Goal: Task Accomplishment & Management: Complete application form

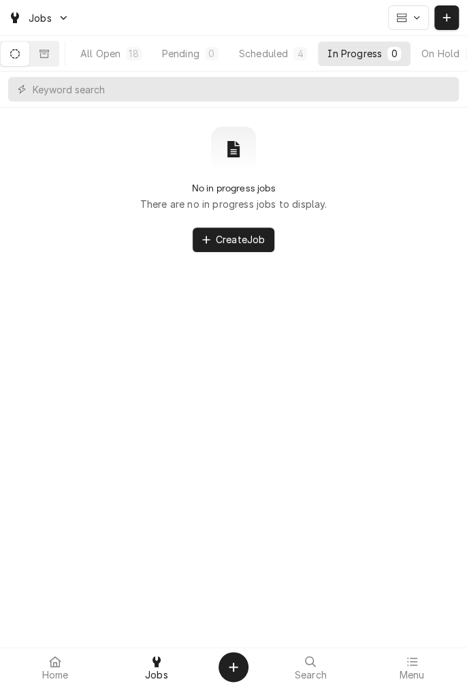
click at [446, 18] on icon "Dynamic Content Wrapper" at bounding box center [446, 17] width 7 height 7
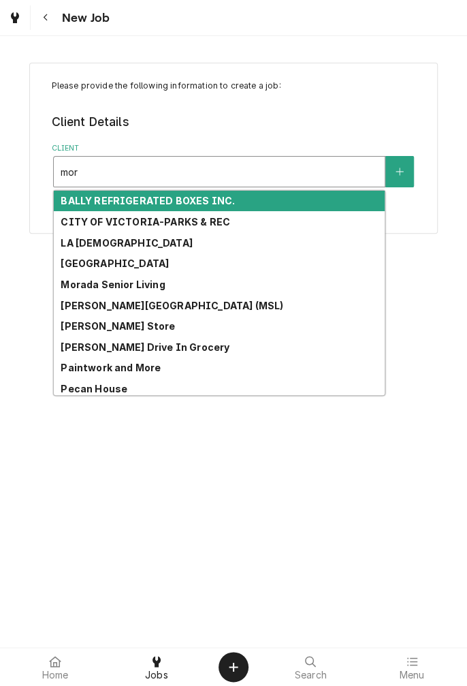
click at [181, 308] on strong "MORADA VICTORIA EAST (MSL)" at bounding box center [172, 306] width 223 height 12
type input "mor"
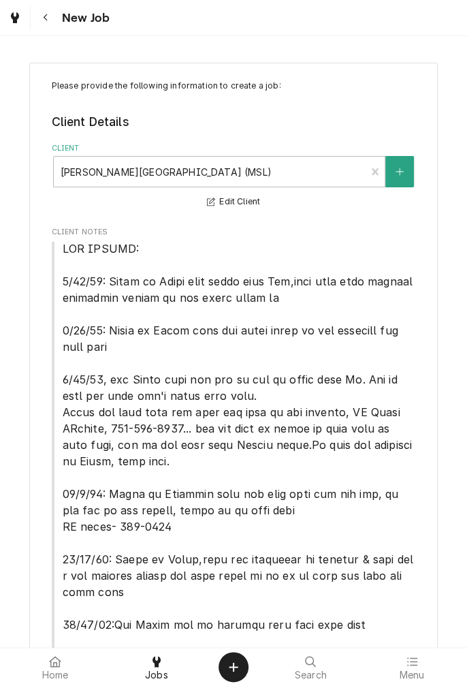
type textarea "x"
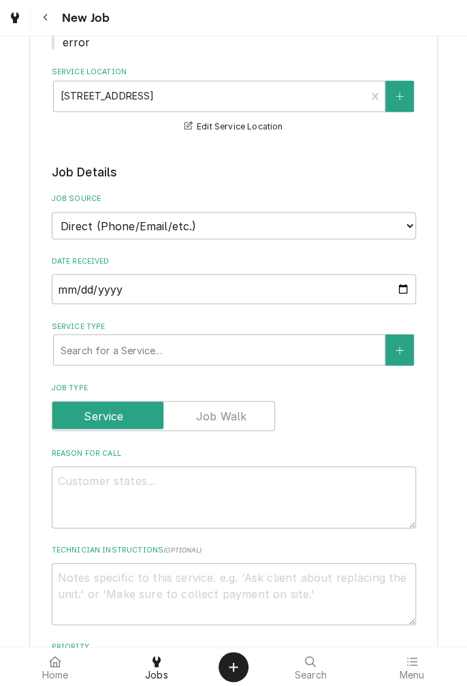
scroll to position [733, 0]
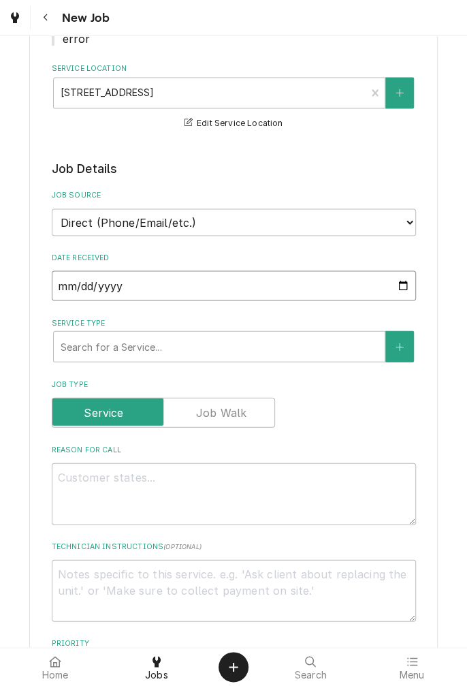
click at [403, 291] on input "2025-09-05" at bounding box center [234, 285] width 364 height 30
click at [407, 292] on input "[DATE]" at bounding box center [234, 285] width 364 height 30
type input "[DATE]"
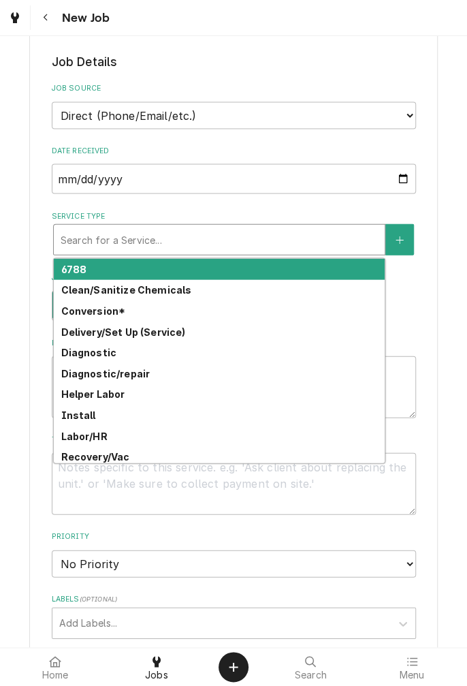
scroll to position [853, 0]
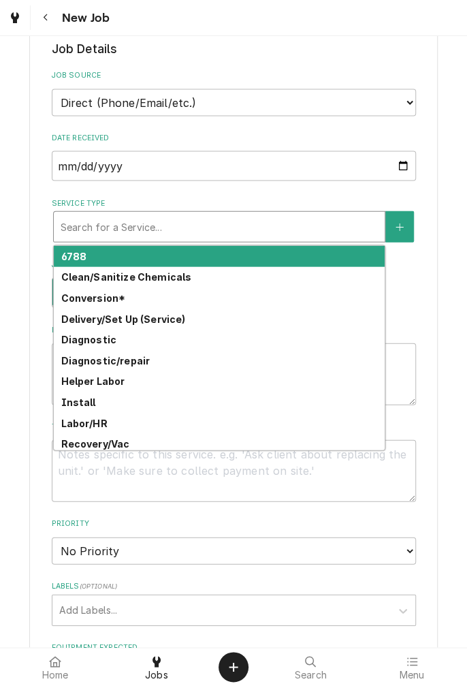
click at [136, 360] on strong "Diagnostic/repair" at bounding box center [105, 360] width 89 height 12
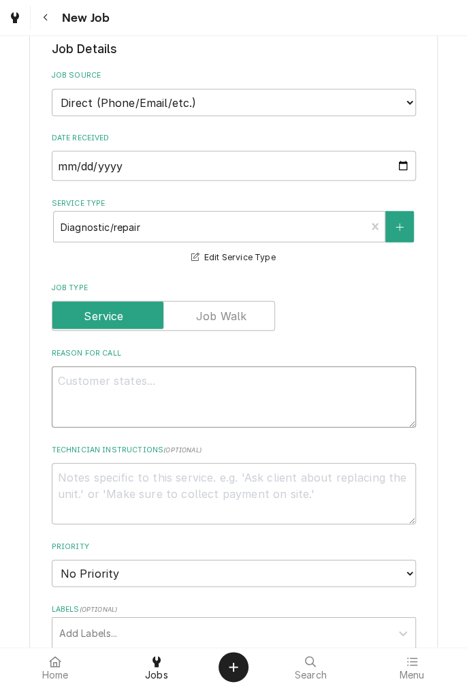
click at [292, 395] on textarea "Reason For Call" at bounding box center [234, 396] width 364 height 61
type textarea "x"
type textarea "W"
type textarea "x"
type textarea "Wa"
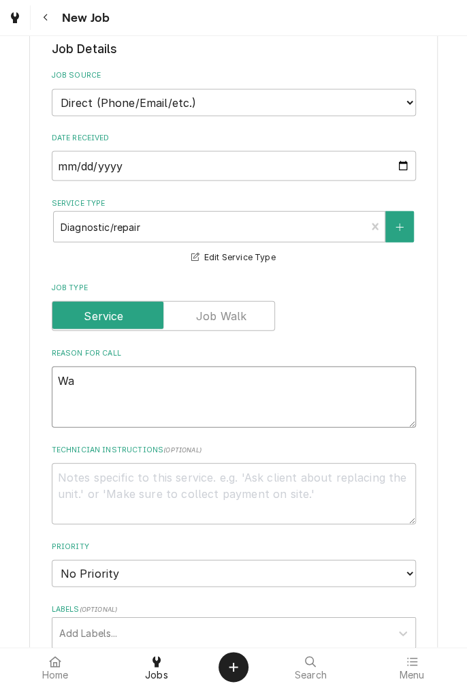
type textarea "x"
type textarea "Wal"
type textarea "x"
type textarea "Walk"
type textarea "x"
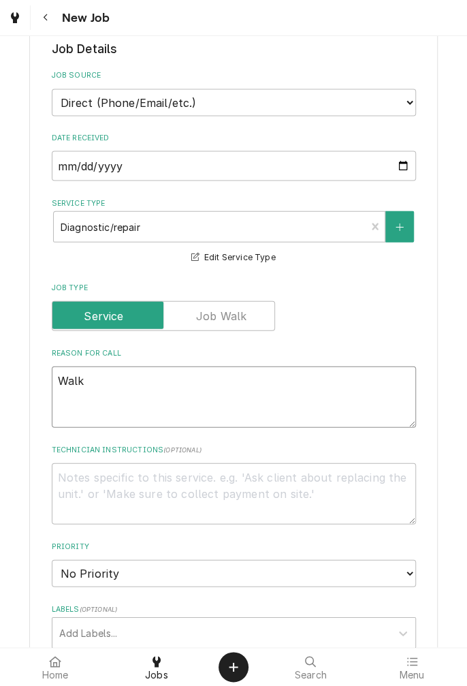
type textarea "Walki"
type textarea "x"
type textarea "Walkin"
type textarea "x"
type textarea "Walkin"
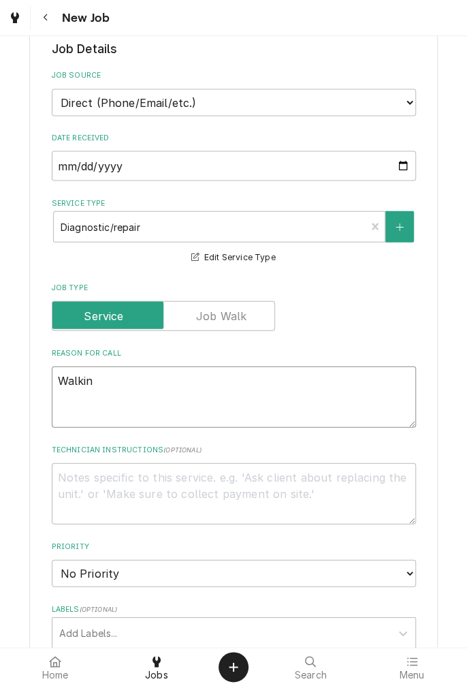
type textarea "x"
type textarea "Walkin f"
type textarea "x"
type textarea "Walkin fr"
type textarea "x"
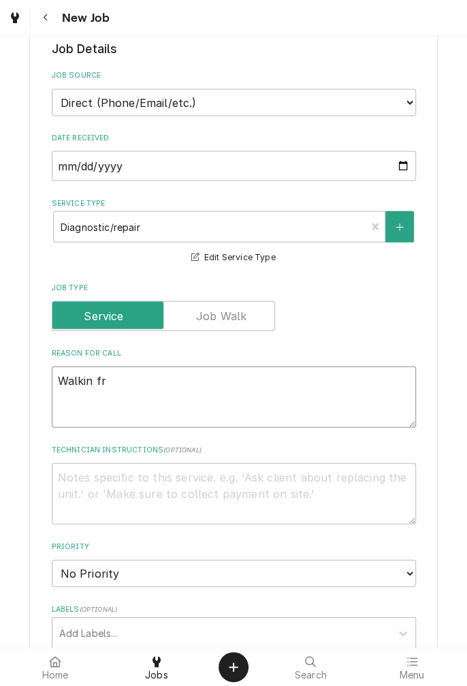
type textarea "Walkin fre"
type textarea "x"
type textarea "Walkin freezer"
type textarea "x"
type textarea "Walkin freezer n"
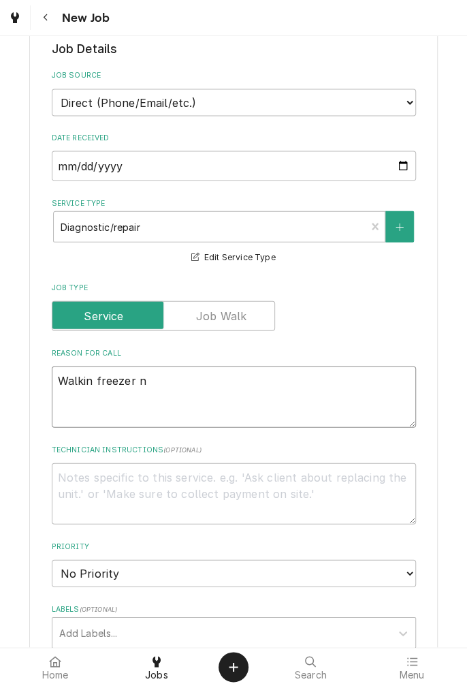
type textarea "x"
type textarea "Walkin freezer no"
type textarea "x"
type textarea "Walkin freezer not"
type textarea "x"
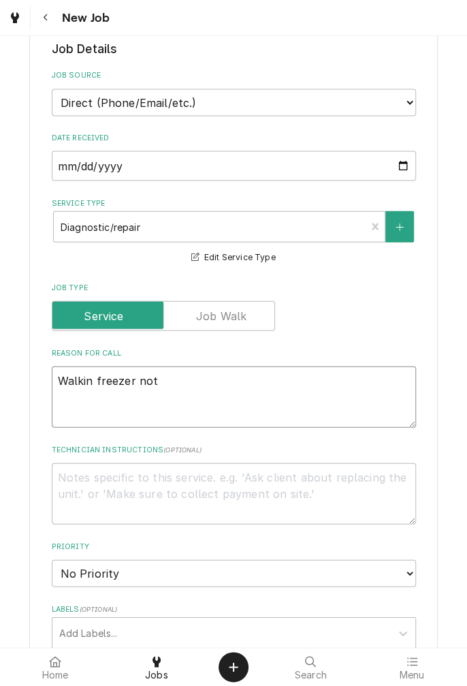
type textarea "Walkin freezer not"
type textarea "x"
type textarea "Walkin freezer not r"
type textarea "x"
type textarea "Walkin freezer not ru"
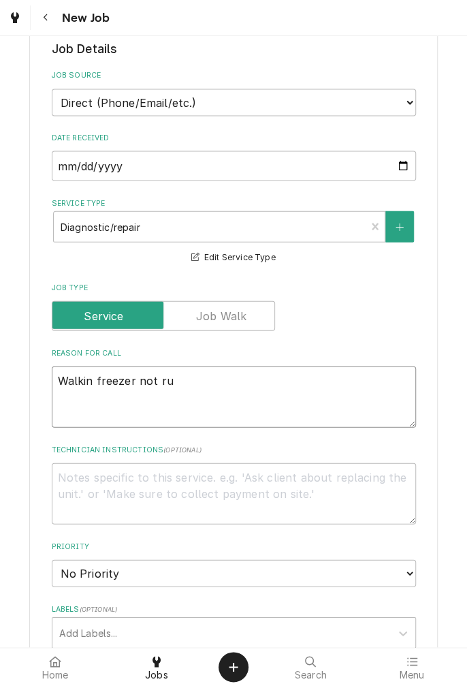
type textarea "x"
type textarea "Walkin freezer not run"
type textarea "x"
type textarea "Walkin freezer not runn"
type textarea "x"
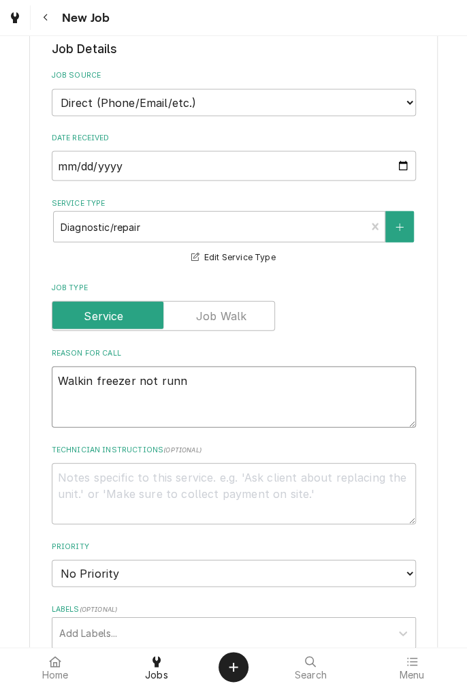
type textarea "Walkin freezer not runni"
type textarea "x"
type textarea "Walkin freezer not runnin"
type textarea "x"
type textarea "Walkin freezer not running"
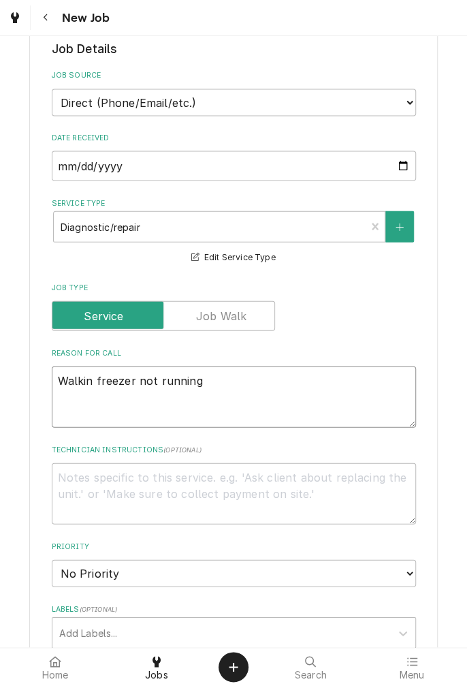
type textarea "x"
type textarea "Walkin freezer not running"
type textarea "x"
type textarea "Walkin freezer not running."
type textarea "x"
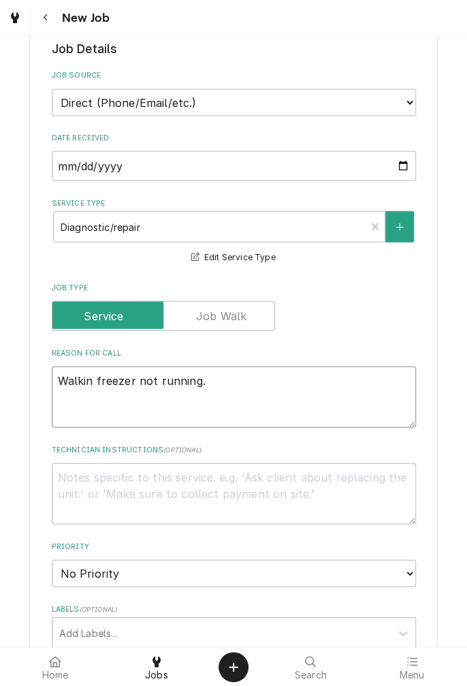
type textarea "Walkin freezer not running. T"
type textarea "x"
type textarea "Walkin freezer not running. Te"
type textarea "x"
type textarea "Walkin freezer not running. Tem"
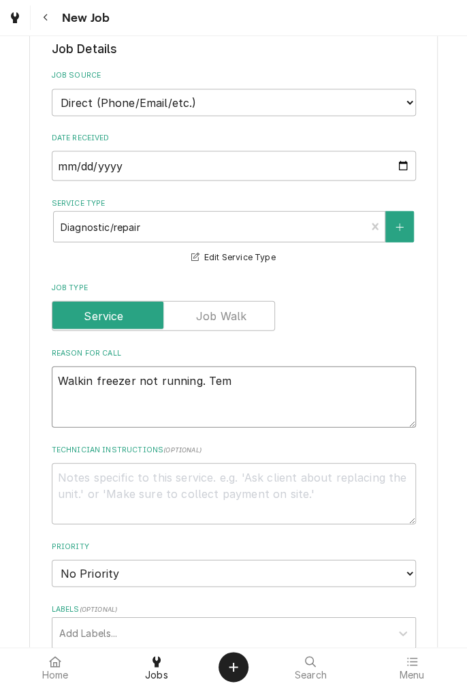
type textarea "x"
type textarea "Walkin freezer not running. Temp"
type textarea "x"
type textarea "Walkin freezer not running. Temperature"
type textarea "x"
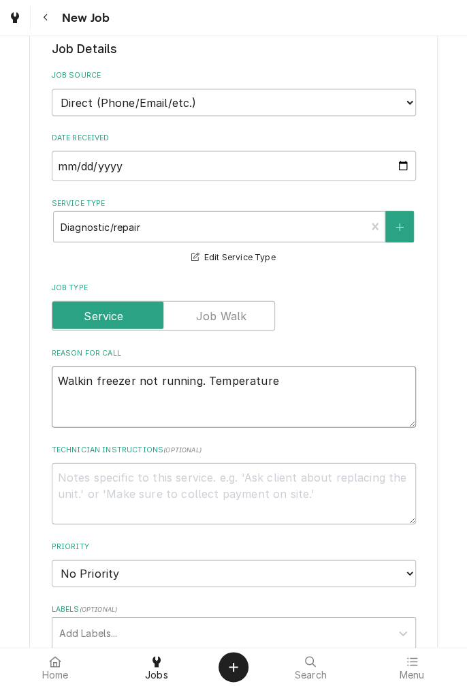
type textarea "Walkin freezer not running. Temperature a"
type textarea "x"
type textarea "Walkin freezer not running. Temperature at"
type textarea "x"
type textarea "Walkin freezer not running. Temperature at"
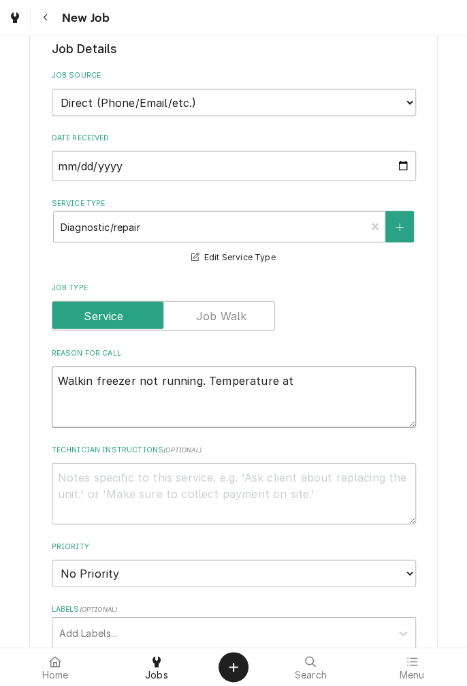
type textarea "x"
type textarea "Walkin freezer not running. Temperature at 5"
type textarea "x"
type textarea "Walkin freezer not running. Temperature at 55"
type textarea "x"
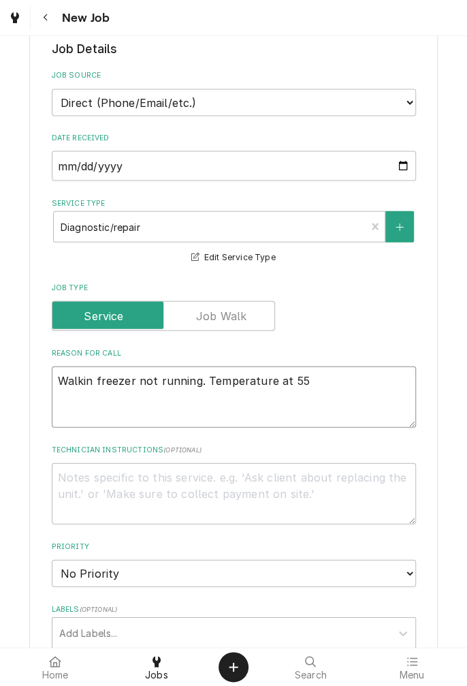
type textarea "Walkin freezer not running. Temperature at 55."
type textarea "x"
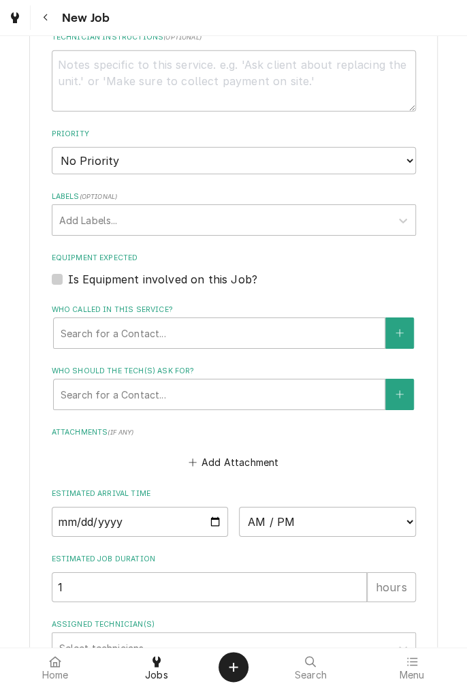
scroll to position [1265, 0]
type textarea "Walkin freezer not running. Temperature at 55."
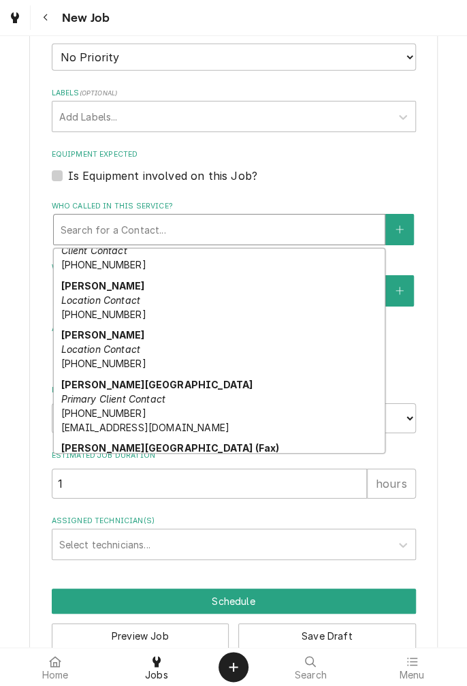
scroll to position [1360, 0]
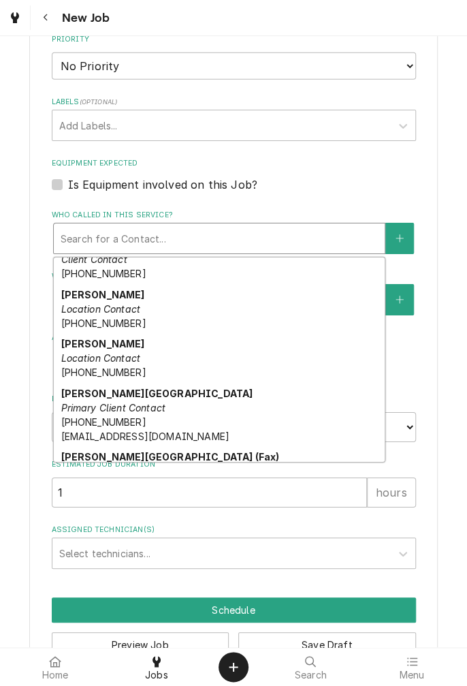
click at [97, 349] on div "Kori Location Contact (361) 489-5912" at bounding box center [219, 358] width 331 height 50
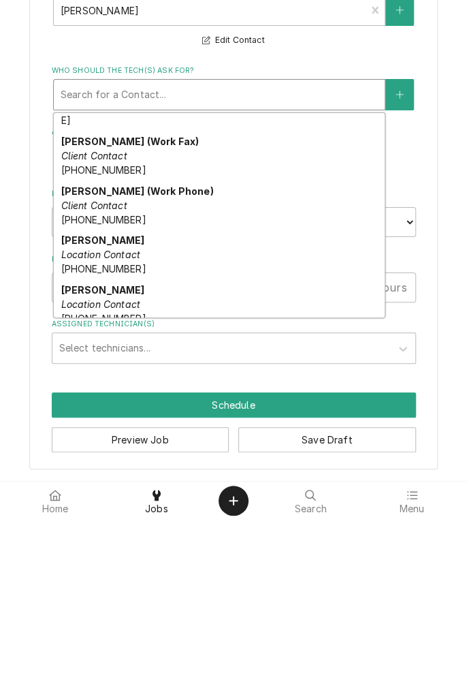
scroll to position [135, 0]
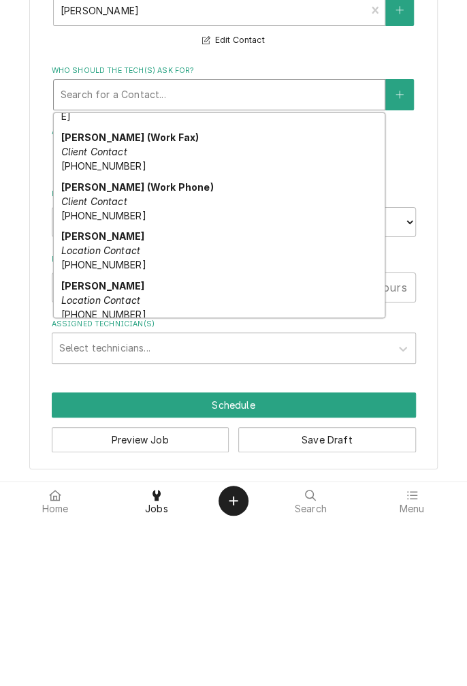
click at [97, 456] on div "Kori Location Contact (361) 489-5912" at bounding box center [219, 466] width 331 height 50
type textarea "x"
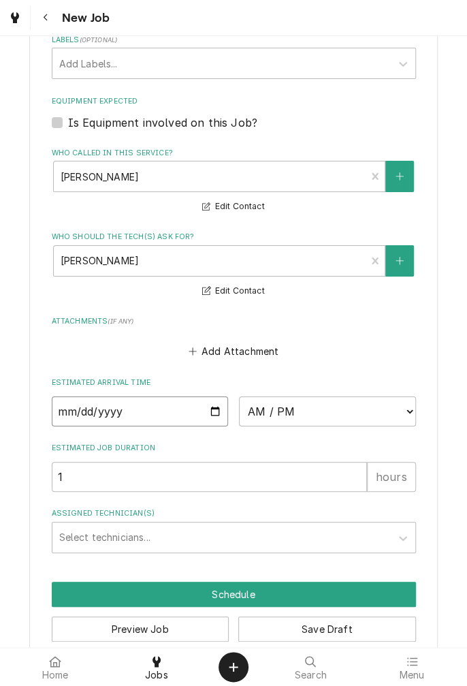
click at [211, 399] on input "Date" at bounding box center [140, 411] width 177 height 30
type input "[DATE]"
type textarea "x"
click at [402, 415] on select "AM / PM 6:00 AM 6:15 AM 6:30 AM 6:45 AM 7:00 AM 7:15 AM 7:30 AM 7:45 AM 8:00 AM…" at bounding box center [327, 411] width 177 height 30
select select "17:00:00"
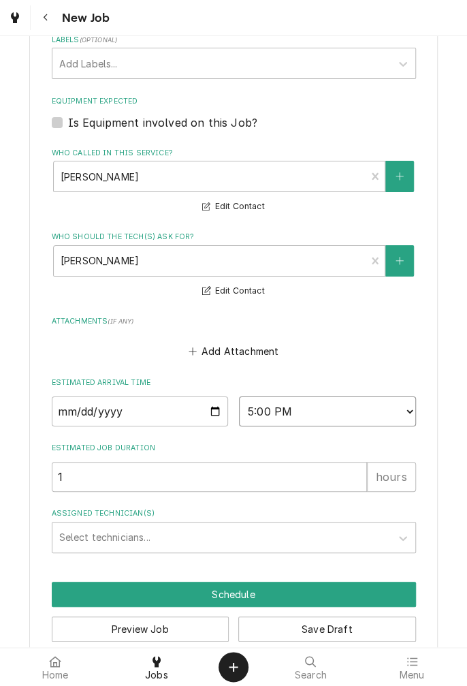
click at [239, 396] on select "AM / PM 6:00 AM 6:15 AM 6:30 AM 6:45 AM 7:00 AM 7:15 AM 7:30 AM 7:45 AM 8:00 AM…" at bounding box center [327, 411] width 177 height 30
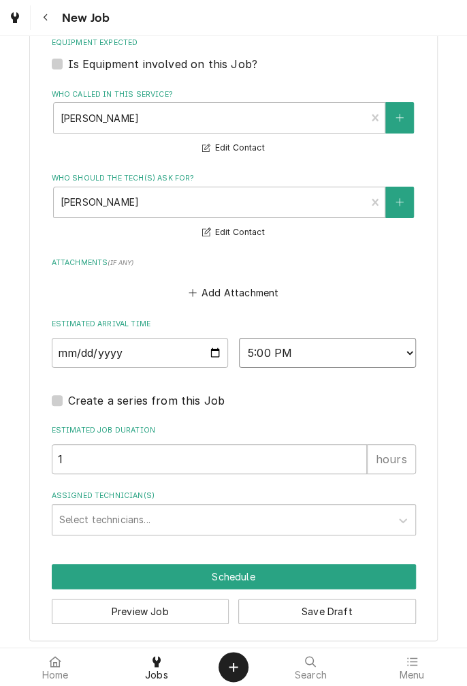
scroll to position [1486, 0]
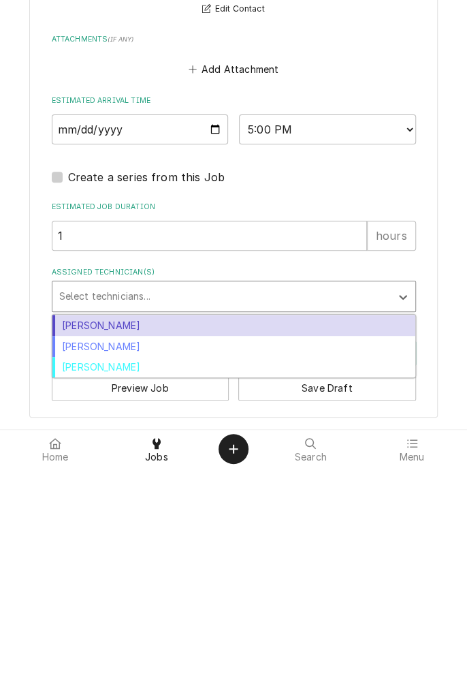
click at [125, 570] on div "Longino Monroe" at bounding box center [233, 564] width 363 height 21
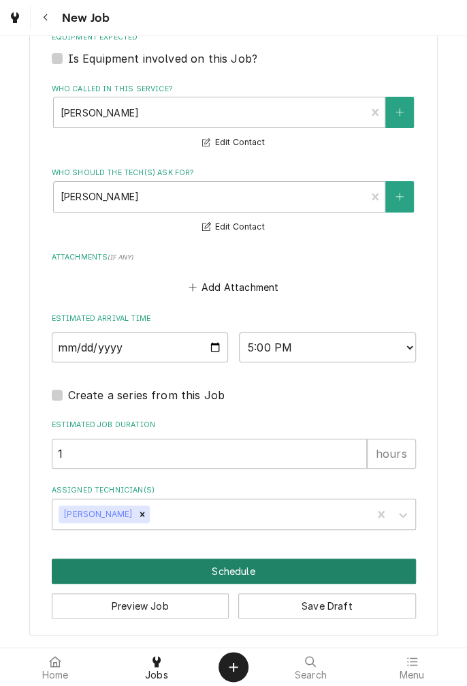
click at [232, 568] on button "Schedule" at bounding box center [234, 571] width 364 height 25
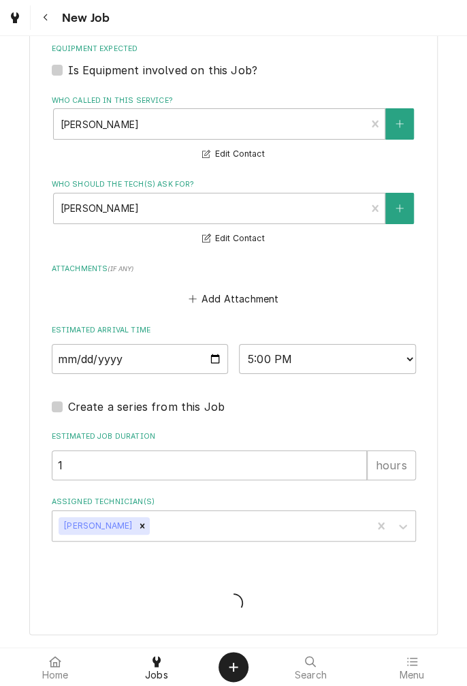
scroll to position [1473, 0]
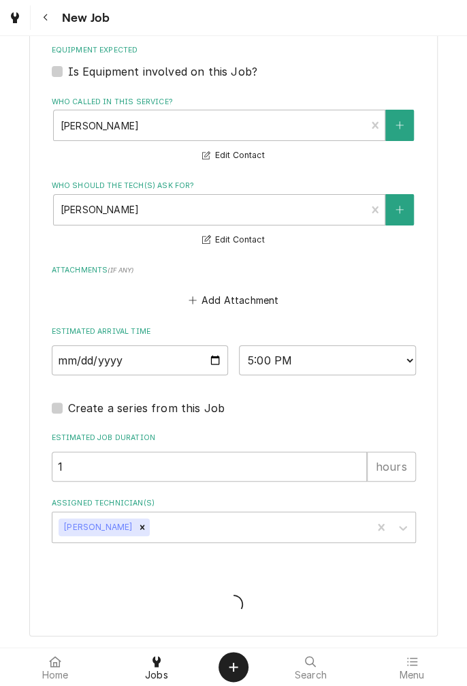
type textarea "x"
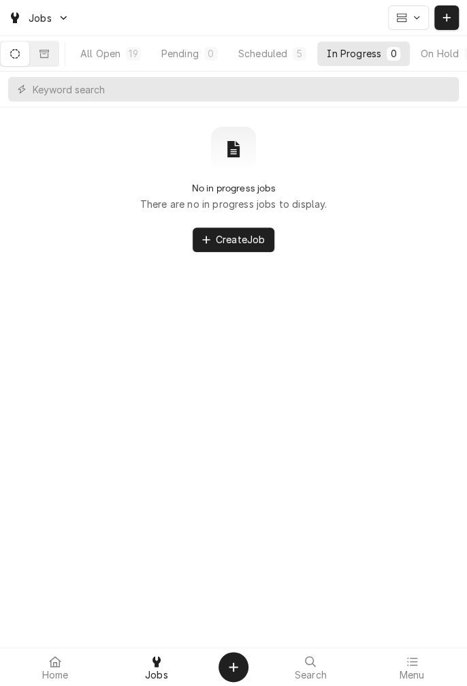
click at [281, 60] on button "Scheduled 5" at bounding box center [272, 54] width 87 height 25
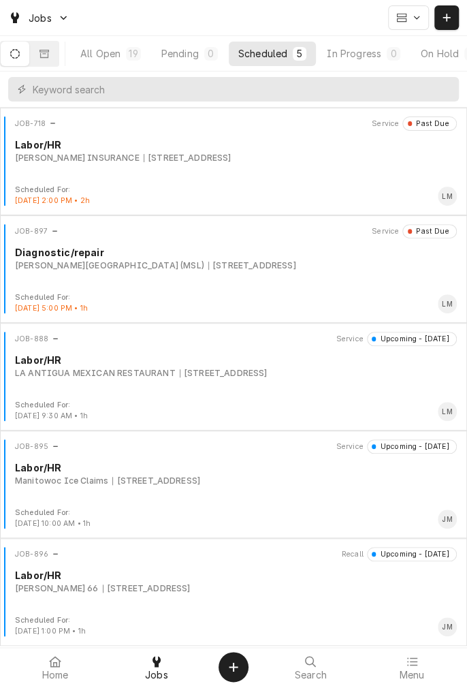
click at [238, 274] on div "JOB-897 Service Past Due Diagnostic/repair MORADA VICTORIA EAST (MSL) 501 E Lar…" at bounding box center [233, 258] width 456 height 68
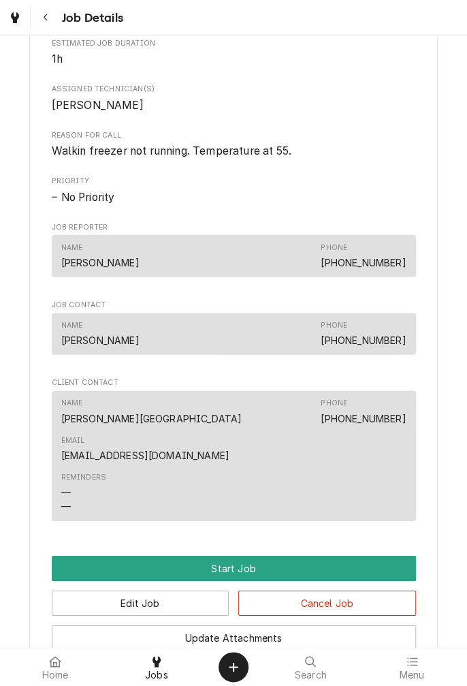
scroll to position [1044, 0]
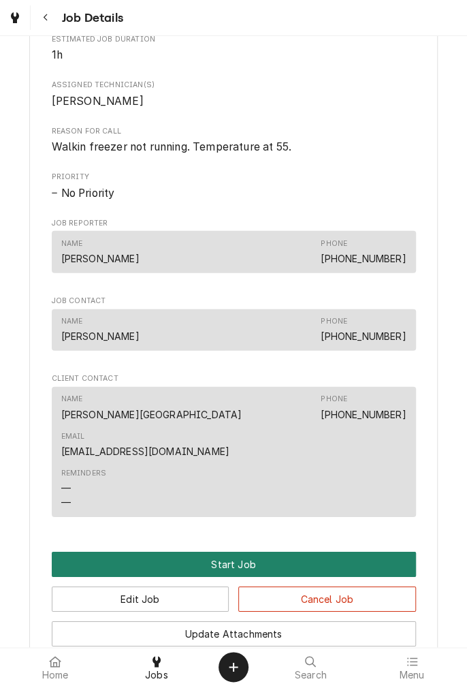
click at [237, 577] on button "Start Job" at bounding box center [234, 564] width 364 height 25
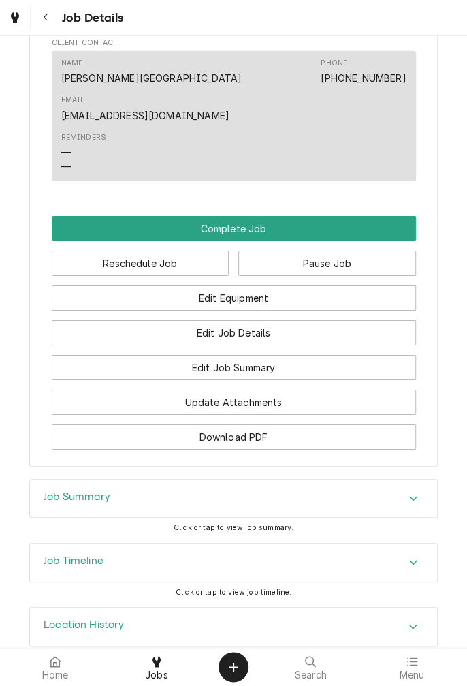
scroll to position [1465, 0]
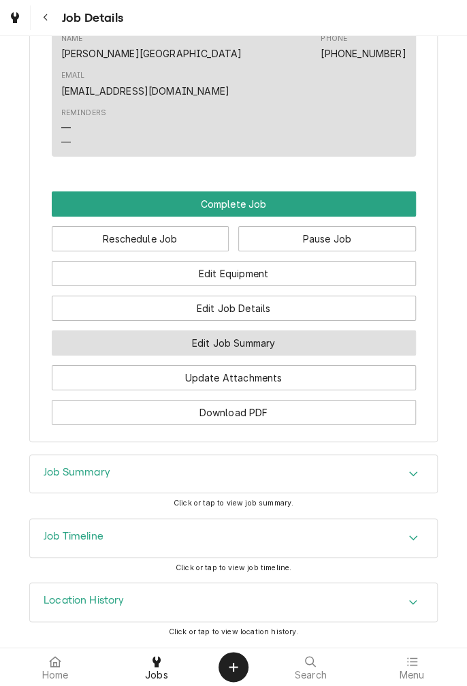
click at [319, 350] on button "Edit Job Summary" at bounding box center [234, 342] width 364 height 25
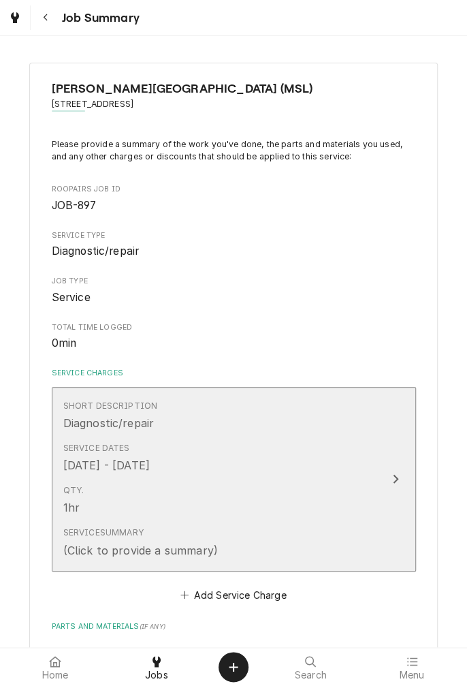
click at [318, 552] on div "Service Summary (Click to provide a summary)" at bounding box center [219, 542] width 313 height 42
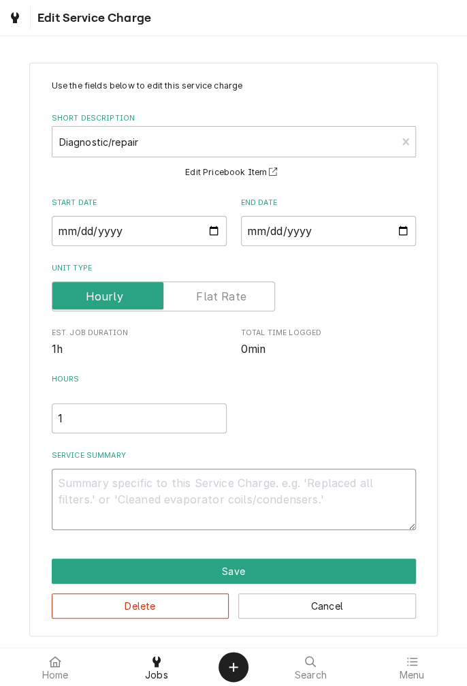
click at [193, 478] on textarea "Service Summary" at bounding box center [234, 499] width 364 height 61
type textarea "x"
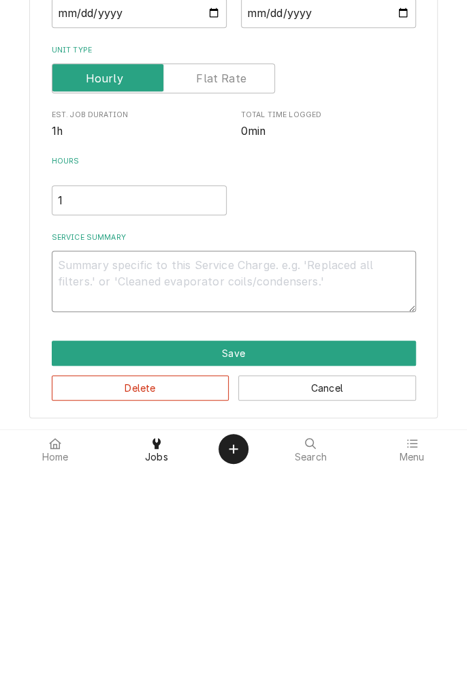
type textarea "9"
type textarea "x"
type textarea "9/"
type textarea "x"
type textarea "9/4"
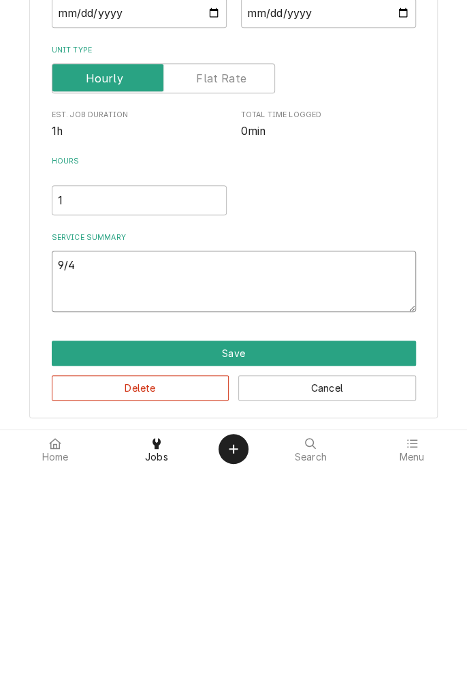
type textarea "x"
type textarea "9/4/"
type textarea "x"
type textarea "9/4/2"
type textarea "x"
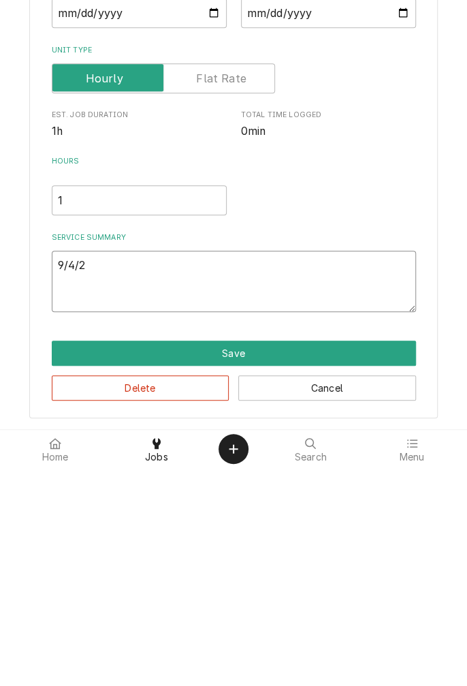
type textarea "[DATE]"
type textarea "x"
type textarea "[DATE]"
type textarea "x"
type textarea "[DATE] d"
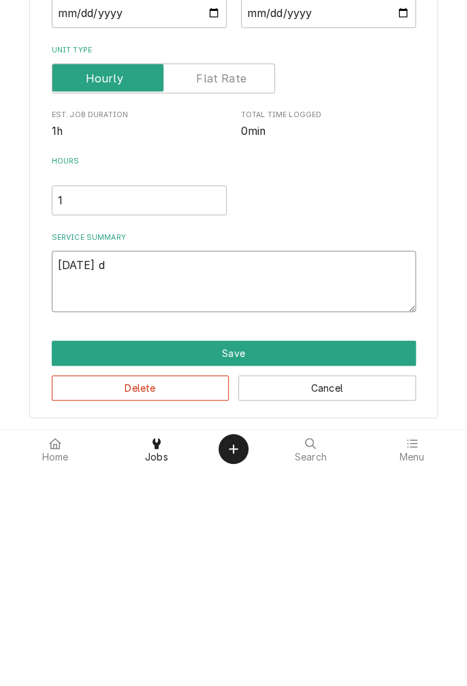
type textarea "x"
type textarea "[DATE] di"
type textarea "x"
type textarea "9/4/25 diagnosed"
type textarea "x"
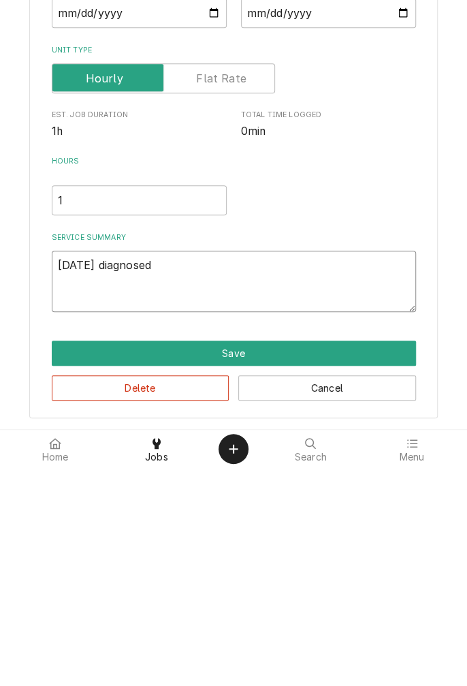
type textarea "9/4/25 diagnosed w"
type textarea "x"
type textarea "9/4/25 diagnosed wa"
type textarea "x"
type textarea "9/4/25 diagnosed wal"
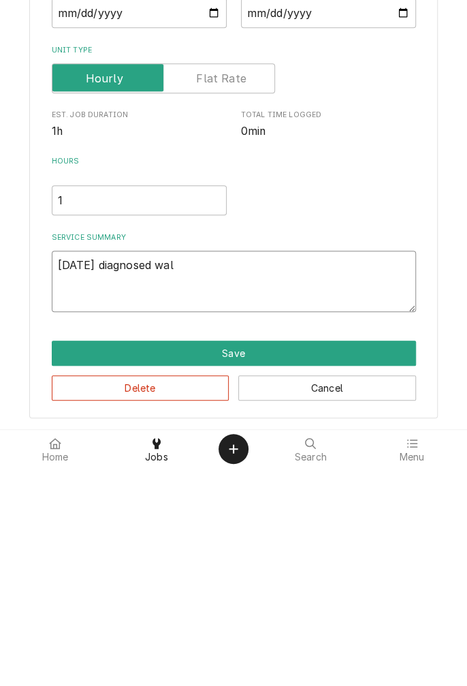
type textarea "x"
type textarea "9/4/25 diagnosed walk"
type textarea "x"
type textarea "9/4/25 diagnosed walki"
type textarea "x"
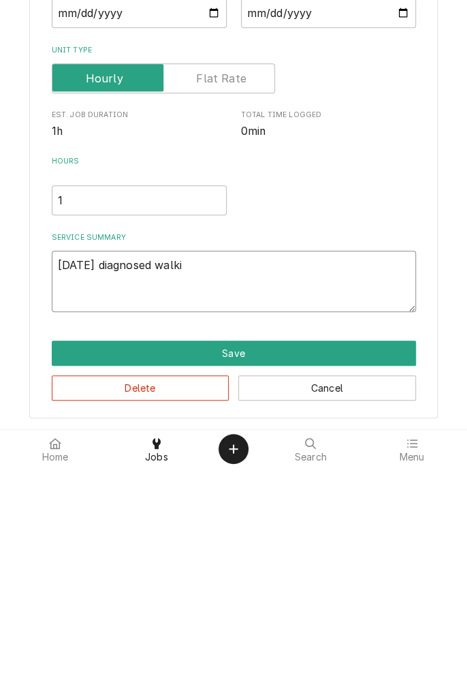
type textarea "9/4/25 diagnosed walkin"
type textarea "x"
type textarea "9/4/25 diagnosed walkin"
type textarea "x"
type textarea "9/4/25 diagnosed walkin f"
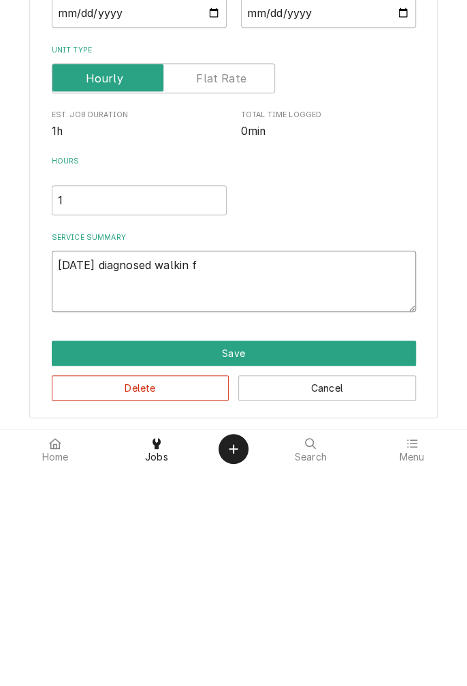
type textarea "x"
type textarea "9/4/25 diagnosed walkin fr"
type textarea "x"
type textarea "9/4/25 diagnosed walkin fre"
type textarea "x"
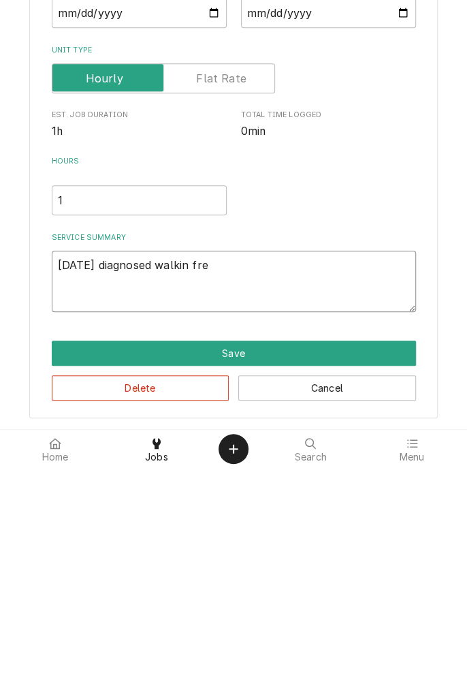
type textarea "9/4/25 diagnosed walkin freezer"
type textarea "x"
type textarea "9/4/25 diagnosed walkin freezer."
type textarea "x"
type textarea "9/4/25 diagnosed walkin freezer."
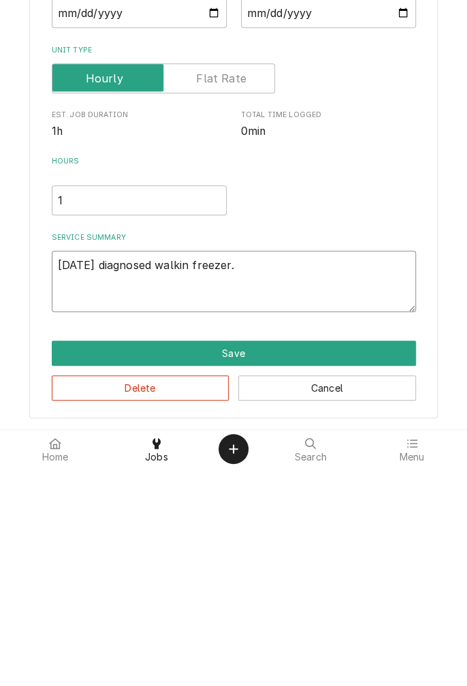
type textarea "x"
type textarea "9/4/25 diagnosed walkin freezer."
type textarea "x"
type textarea "9/4/25 diagnosed walkin freezer. T"
type textarea "x"
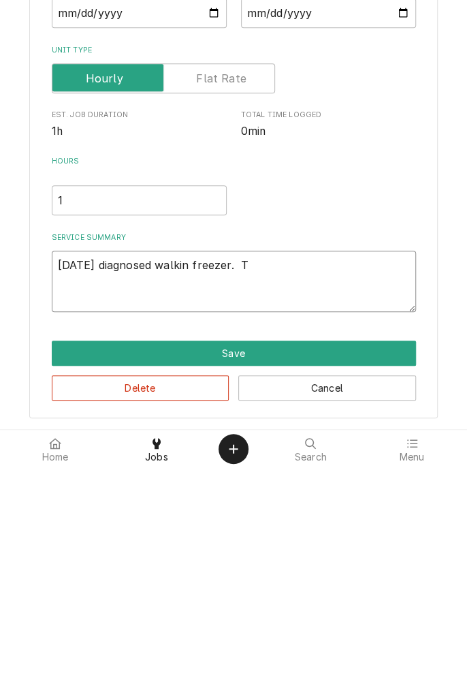
type textarea "9/4/25 diagnosed walkin freezer. Ti"
type textarea "x"
type textarea "9/4/25 diagnosed walkin freezer. Tim"
type textarea "x"
type textarea "9/4/25 diagnosed walkin freezer. Time"
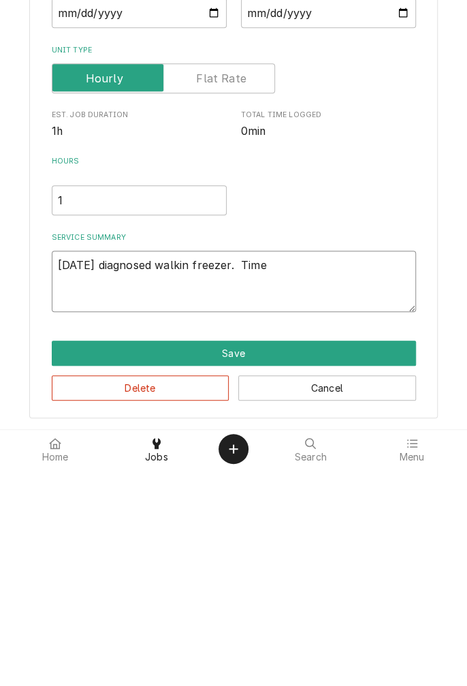
type textarea "x"
type textarea "9/4/25 diagnosed walkin freezer. Timed"
type textarea "x"
type textarea "9/4/25 diagnosed walkin freezer. Timede"
type textarea "x"
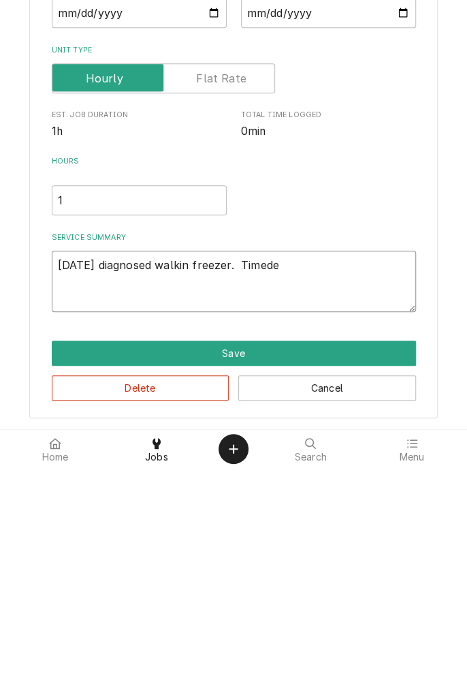
type textarea "9/4/25 diagnosed walkin freezer. Timedel"
type textarea "x"
type textarea "9/4/25 diagnosed walkin freezer. Timedela"
type textarea "x"
type textarea "9/4/25 diagnosed walkin freezer. Timedelay"
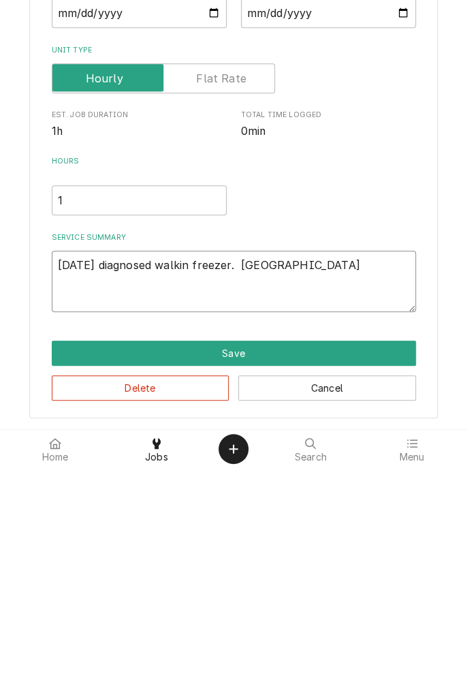
type textarea "x"
type textarea "9/4/25 diagnosed walkin freezer. Timedela"
type textarea "x"
type textarea "9/4/25 diagnosed walkin freezer. Timedel"
type textarea "x"
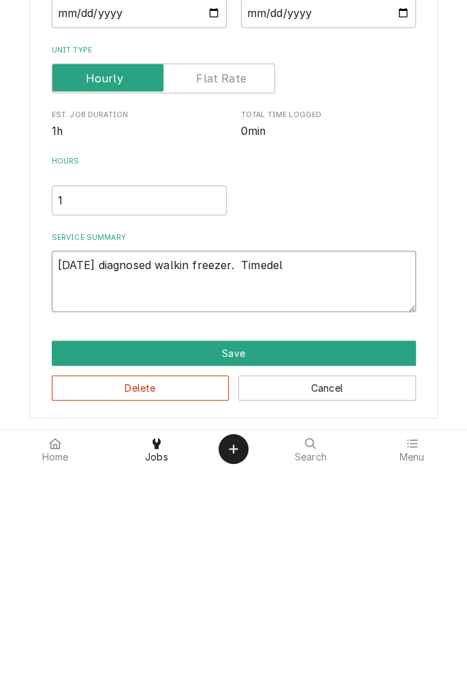
type textarea "9/4/25 diagnosed walkin freezer. Timede"
type textarea "x"
type textarea "9/4/25 diagnosed walkin freezer. Timed"
type textarea "x"
type textarea "9/4/25 diagnosed walkin freezer. Time"
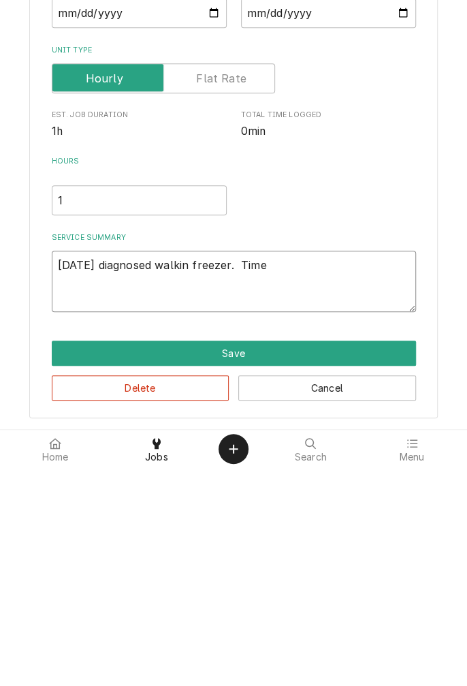
type textarea "x"
type textarea "9/4/25 diagnosed walkin freezer. Time"
type textarea "x"
type textarea "9/4/25 diagnosed walkin freezer. Time d"
type textarea "x"
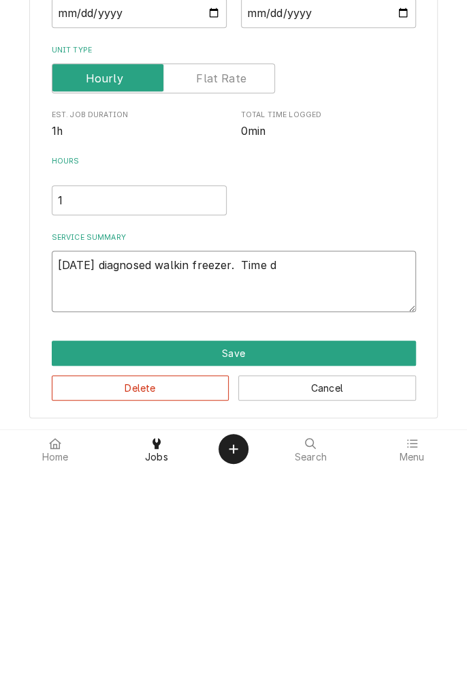
type textarea "9/4/25 diagnosed walkin freezer. Time de"
type textarea "x"
type textarea "9/4/25 diagnosed walkin freezer. Time del"
type textarea "x"
type textarea "9/4/25 diagnosed walkin freezer. Time dela"
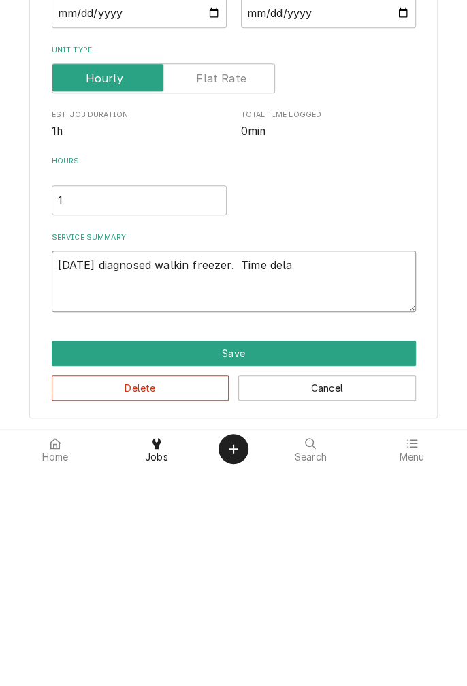
type textarea "x"
type textarea "9/4/25 diagnosed walkin freezer. Time delay"
type textarea "x"
type textarea "9/4/25 diagnosed walkin freezer. Time delay"
type textarea "x"
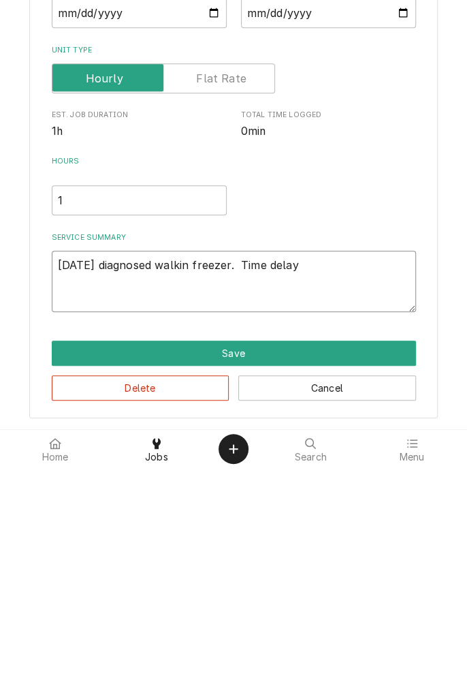
type textarea "9/4/25 diagnosed walkin freezer. Time delay f"
type textarea "x"
type textarea "9/4/25 diagnosed walkin freezer. Time delay fa"
type textarea "x"
type textarea "9/4/25 diagnosed walkin freezer. Time delay fai"
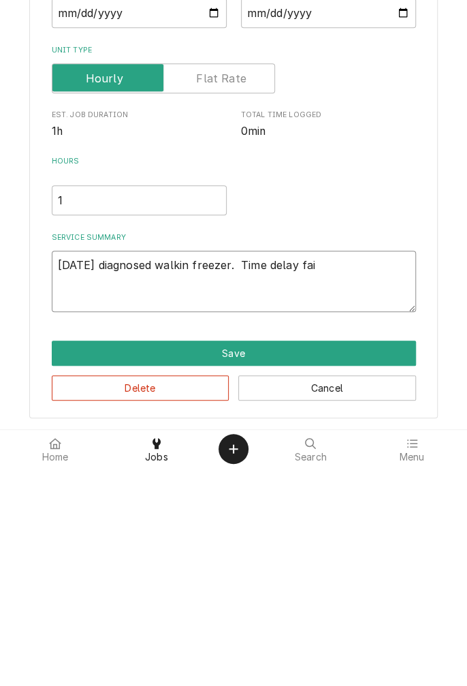
type textarea "x"
type textarea "9/4/25 diagnosed walkin freezer. Time delay fail"
type textarea "x"
type textarea "9/4/25 diagnosed walkin freezer. Time delay failed"
type textarea "x"
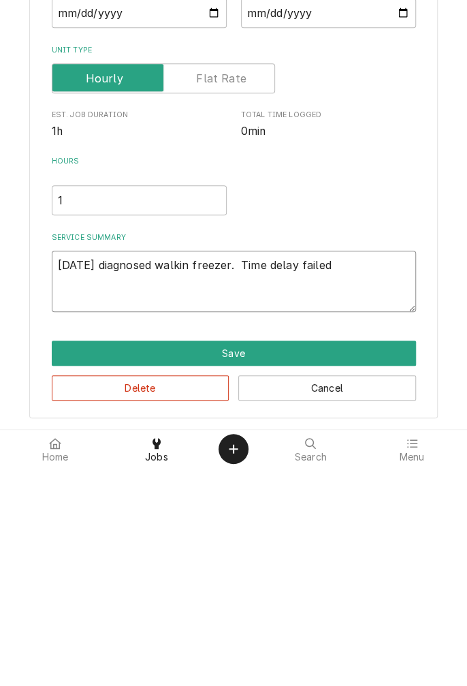
type textarea "9/4/25 diagnosed walkin freezer. Time delay failed."
type textarea "x"
type textarea "9/4/25 diagnosed walkin freezer. Time delay failed."
type textarea "x"
type textarea "9/4/25 diagnosed walkin freezer. Time delay failed. R"
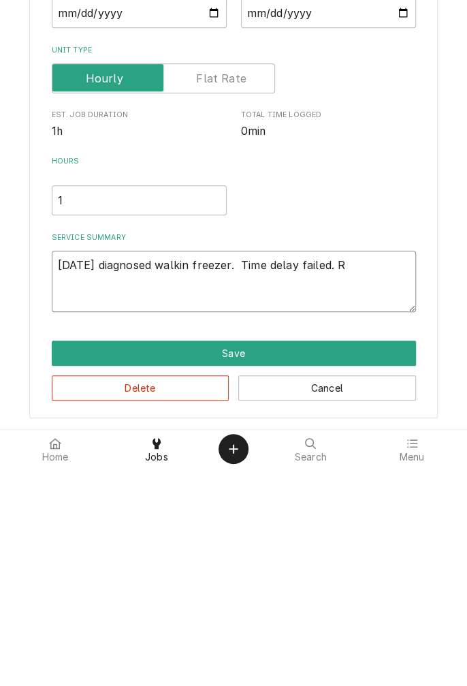
type textarea "x"
type textarea "9/4/25 diagnosed walkin freezer. Time delay failed. Re"
type textarea "x"
type textarea "9/4/25 diagnosed walkin freezer. Time delay failed. Rem"
type textarea "x"
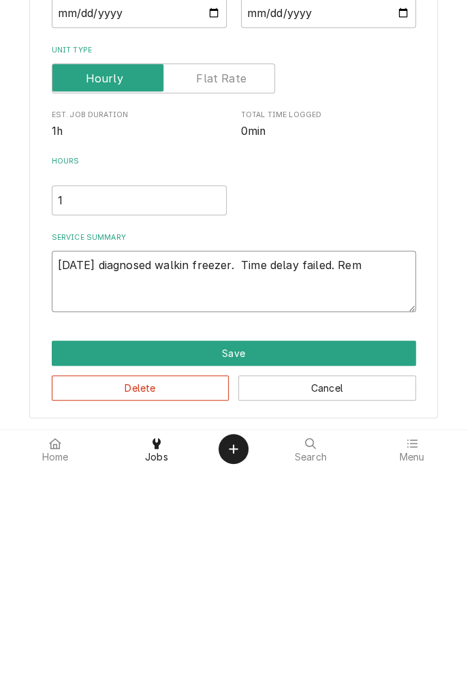
type textarea "9/4/25 diagnosed walkin freezer. Time delay failed. Remo"
type textarea "x"
type textarea "9/4/25 diagnosed walkin freezer. Time delay failed. Remov"
type textarea "x"
type textarea "9/4/25 diagnosed walkin freezer. Time delay failed. Remove"
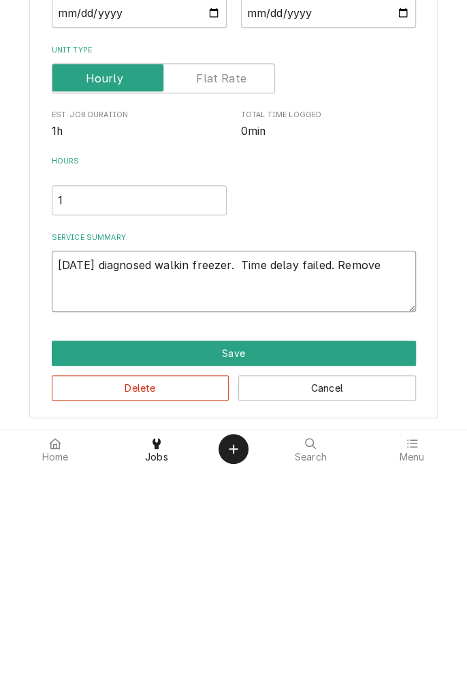
type textarea "x"
type textarea "9/4/25 diagnosed walkin freezer. Time delay failed. Remove"
type textarea "x"
type textarea "9/4/25 diagnosed walkin freezer. Time delay failed. Remove f"
type textarea "x"
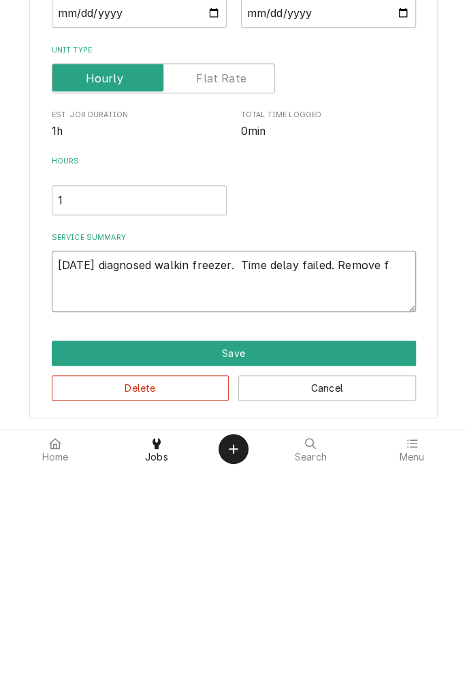
type textarea "9/4/25 diagnosed walkin freezer. Time delay failed. Remove fr"
type textarea "x"
type textarea "9/4/25 diagnosed walkin freezer. Time delay failed. Remove fro"
type textarea "x"
type textarea "9/4/25 diagnosed walkin freezer. Time delay failed. Remove from"
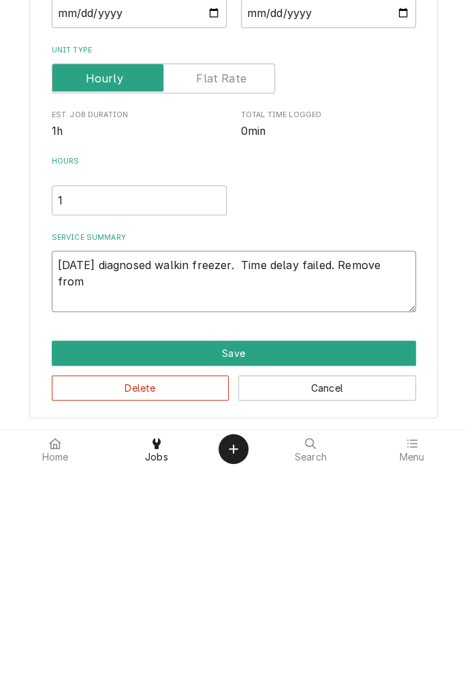
type textarea "x"
type textarea "9/4/25 diagnosed walkin freezer. Time delay failed. Remove from"
type textarea "x"
type textarea "9/4/25 diagnosed walkin freezer. Time delay failed. Remove from c"
type textarea "x"
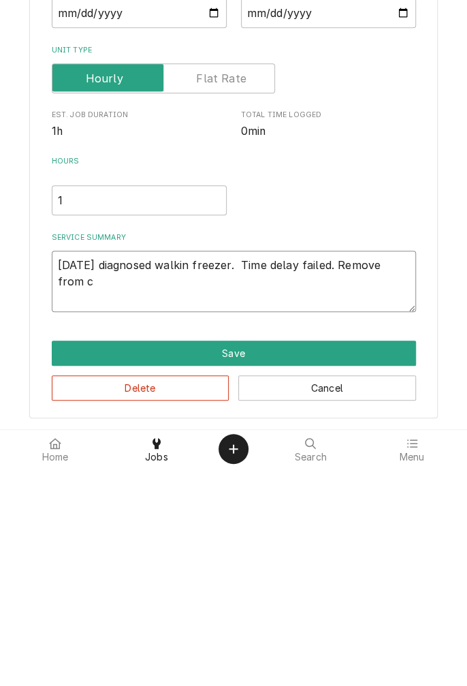
type textarea "9/4/25 diagnosed walkin freezer. Time delay failed. Remove from ci"
type textarea "x"
type textarea "9/4/25 diagnosed walkin freezer. Time delay failed. Remove from cir"
type textarea "x"
type textarea "9/4/25 diagnosed walkin freezer. Time delay failed. Remove from cirt"
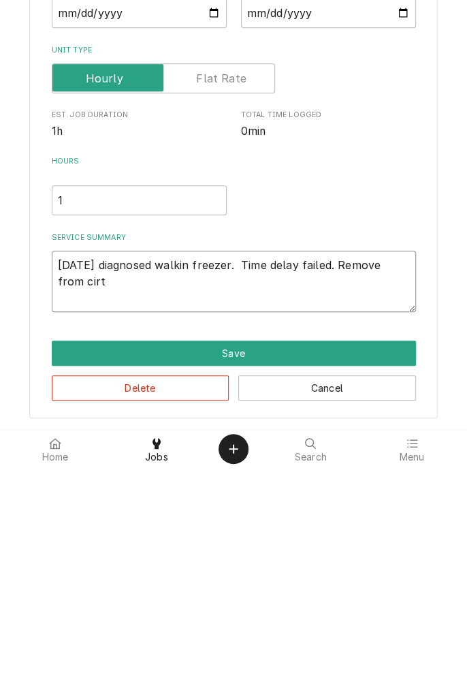
type textarea "x"
type textarea "9/4/25 diagnosed walkin freezer. Time delay failed. Remove from cirta"
type textarea "x"
type textarea "9/4/25 diagnosed walkin freezer. Time delay failed. Remove from cirtai"
type textarea "x"
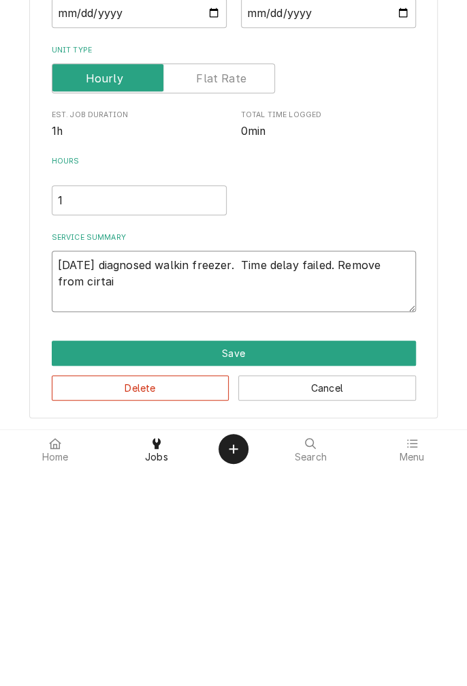
type textarea "9/4/25 diagnosed walkin freezer. Time delay failed. Remove from cirtain"
type textarea "x"
type textarea "9/4/25 diagnosed walkin freezer. Time delay failed. Remove from cirtai"
type textarea "x"
type textarea "9/4/25 diagnosed walkin freezer. Time delay failed. Remove from cirta"
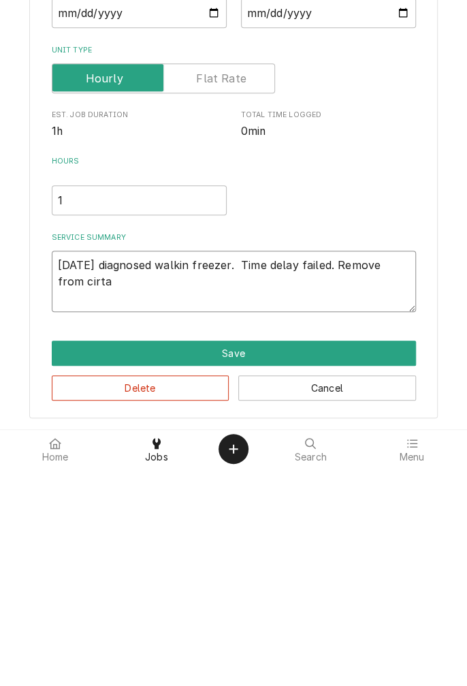
type textarea "x"
type textarea "9/4/25 diagnosed walkin freezer. Time delay failed. Remove from cirt"
type textarea "x"
type textarea "9/4/25 diagnosed walkin freezer. Time delay failed. Remove from cir"
type textarea "x"
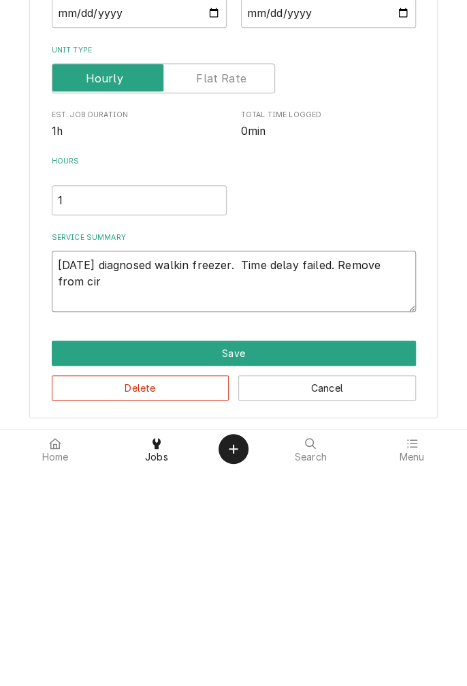
type textarea "9/4/25 diagnosed walkin freezer. Time delay failed. Remove from ci"
type textarea "x"
type textarea "9/4/25 diagnosed walkin freezer. Time delay failed. Remove from cir"
type textarea "x"
type textarea "9/4/25 diagnosed walkin freezer. Time delay failed. Remove from circuit"
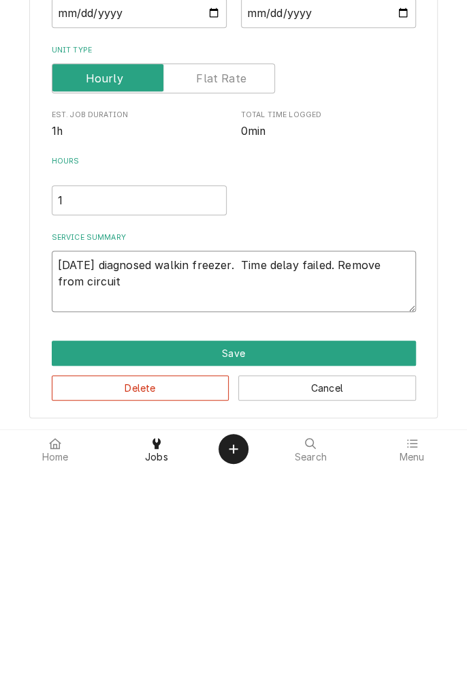
type textarea "x"
type textarea "9/4/25 diagnosed walkin freezer. Time delay failed. Remove from circuit."
type textarea "x"
type textarea "9/4/25 diagnosed walkin freezer. Time delay failed. Remove from circuit."
type textarea "x"
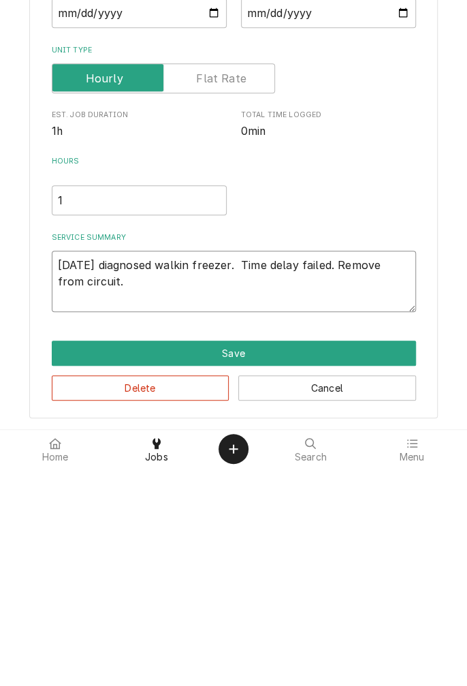
type textarea "9/4/25 diagnosed walkin freezer. Time delay failed. Remove from circuit. S"
type textarea "x"
type textarea "9/4/25 diagnosed walkin freezer. Time delay failed. Remove from circuit. St"
type textarea "x"
type textarea "9/4/25 diagnosed walkin freezer. Time delay failed. Remove from circuit. Sta"
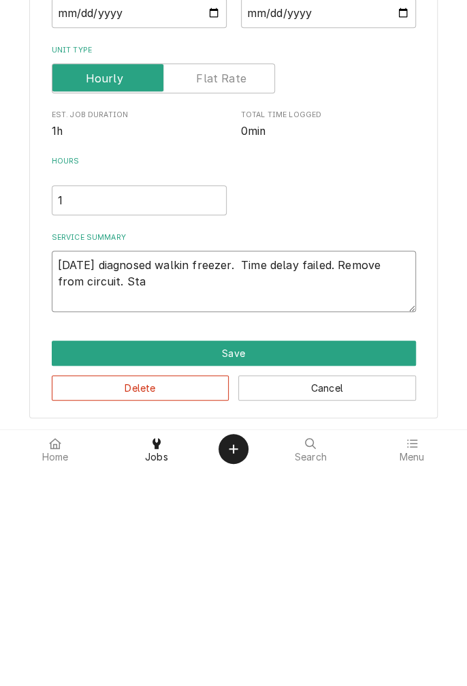
type textarea "x"
type textarea "9/4/25 diagnosed walkin freezer. Time delay failed. Remove from circuit. Star"
type textarea "x"
type textarea "9/4/25 diagnosed walkin freezer. Time delay failed. Remove from circuit. Start"
type textarea "x"
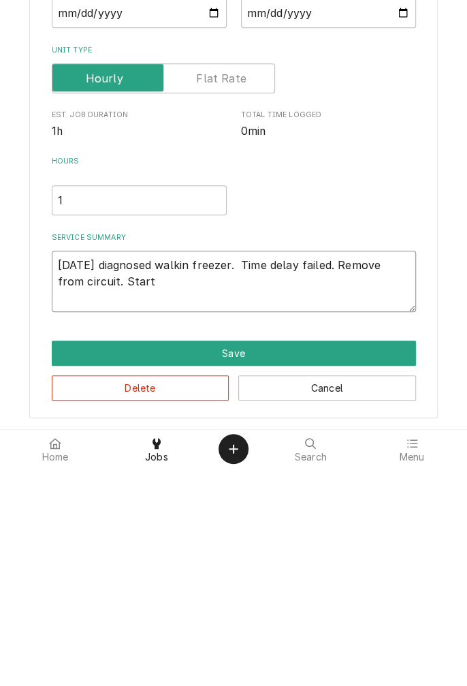
type textarea "9/4/25 diagnosed walkin freezer. Time delay failed. Remove from circuit. Starte"
type textarea "x"
type textarea "9/4/25 diagnosed walkin freezer. Time delay failed. Remove from circuit. Started"
type textarea "x"
type textarea "9/4/25 diagnosed walkin freezer. Time delay failed. Remove from circuit. Started"
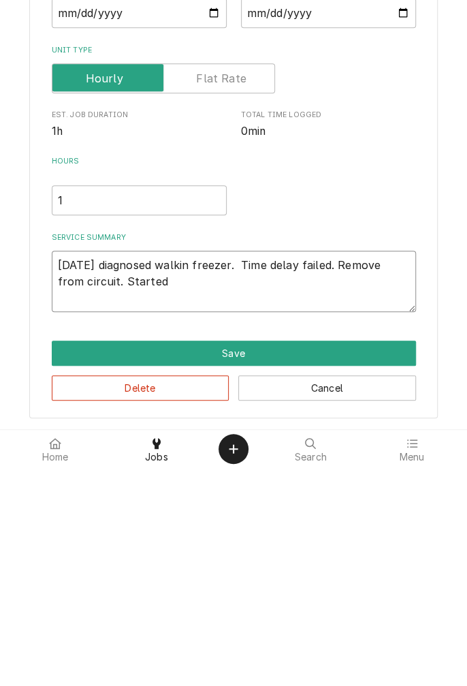
type textarea "x"
type textarea "9/4/25 diagnosed walkin freezer. Time delay failed. Remove from circuit. Starte…"
type textarea "x"
type textarea "9/4/25 diagnosed walkin freezer. Time delay failed. Remove from circuit. Starte…"
type textarea "x"
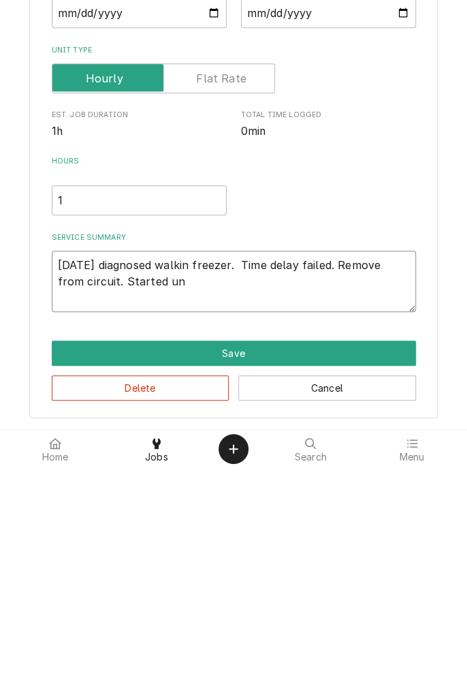
type textarea "9/4/25 diagnosed walkin freezer. Time delay failed. Remove from circuit. Starte…"
type textarea "x"
type textarea "9/4/25 diagnosed walkin freezer. Time delay failed. Remove from circuit. Starte…"
type textarea "x"
type textarea "9/4/25 diagnosed walkin freezer. Time delay failed. Remove from circuit. Starte…"
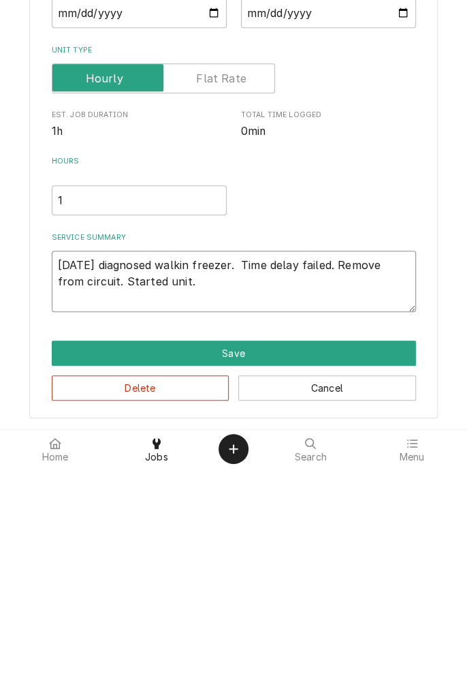
type textarea "x"
type textarea "9/4/25 diagnosed walkin freezer. Time delay failed. Remove from circuit. Starte…"
type textarea "x"
type textarea "9/4/25 diagnosed walkin freezer. Time delay failed. Remove from circuit. Starte…"
type textarea "x"
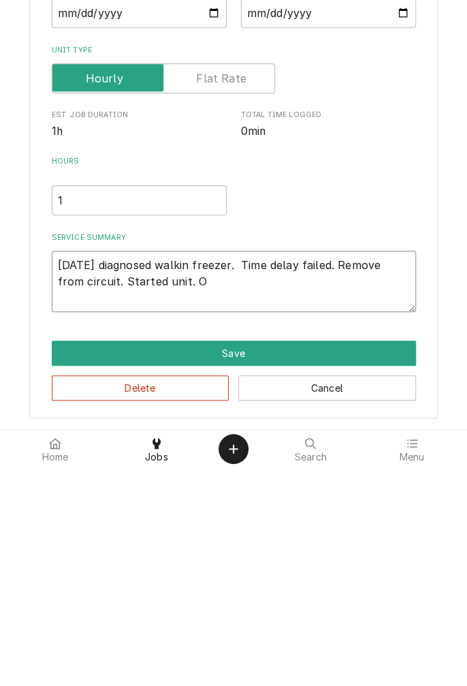
type textarea "9/4/25 diagnosed walkin freezer. Time delay failed. Remove from circuit. Starte…"
type textarea "x"
type textarea "9/4/25 diagnosed walkin freezer. Time delay failed. Remove from circuit. Starte…"
type textarea "x"
type textarea "9/4/25 diagnosed walkin freezer. Time delay failed. Remove from circuit. Starte…"
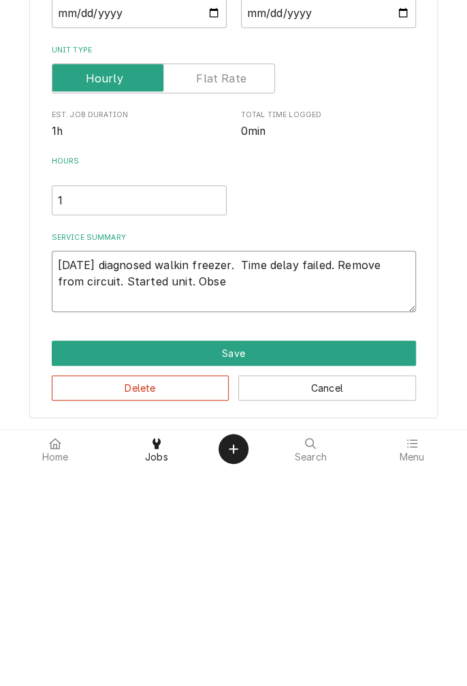
type textarea "x"
type textarea "9/4/25 diagnosed walkin freezer. Time delay failed. Remove from circuit. Starte…"
type textarea "x"
type textarea "9/4/25 diagnosed walkin freezer. Time delay failed. Remove from circuit. Starte…"
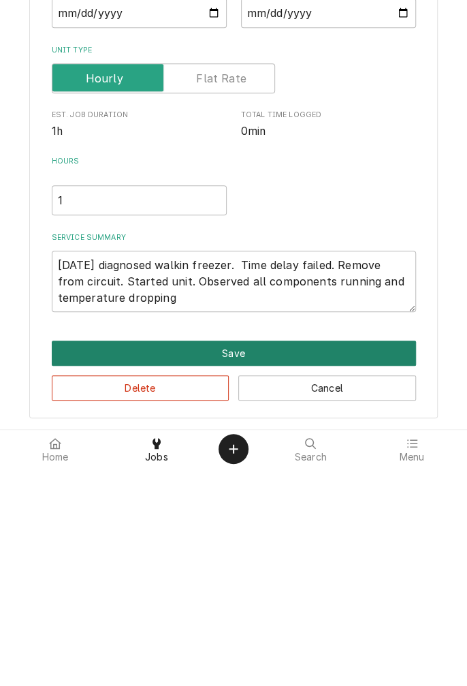
click at [240, 578] on button "Save" at bounding box center [234, 571] width 364 height 25
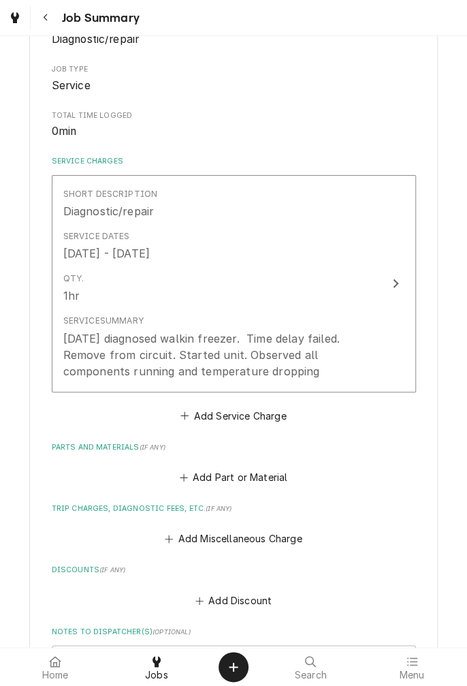
scroll to position [216, 0]
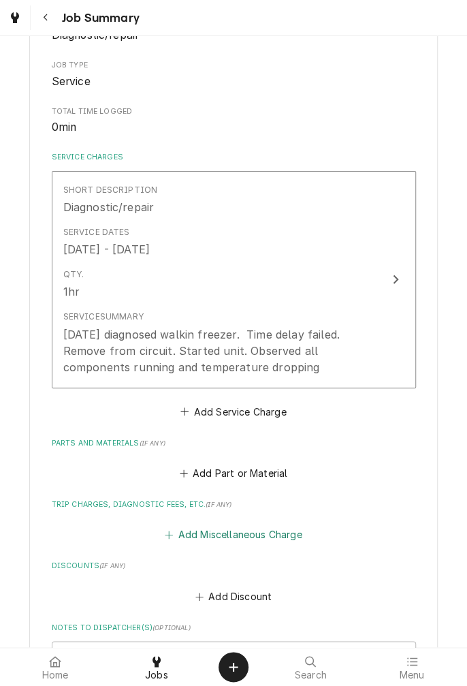
click at [249, 537] on button "Add Miscellaneous Charge" at bounding box center [234, 534] width 142 height 19
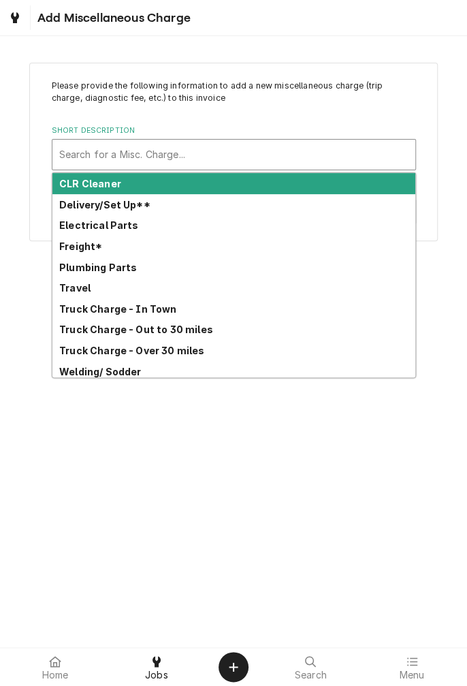
click at [150, 311] on strong "Truck Charge - In Town" at bounding box center [118, 309] width 118 height 12
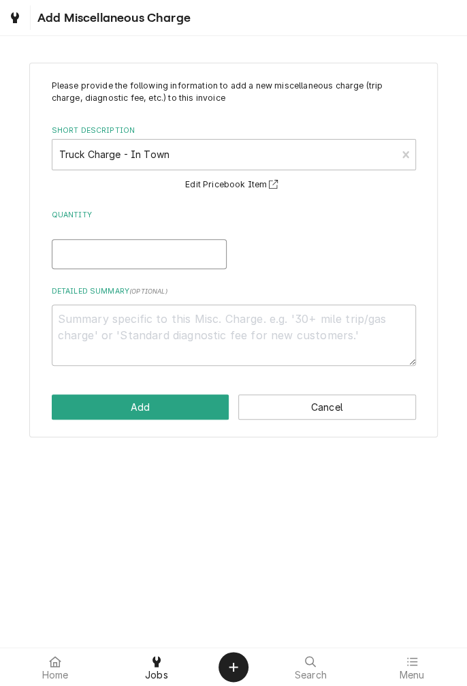
click at [177, 267] on input "Quantity" at bounding box center [139, 254] width 175 height 30
click at [198, 324] on textarea "Detailed Summary ( optional )" at bounding box center [234, 335] width 364 height 61
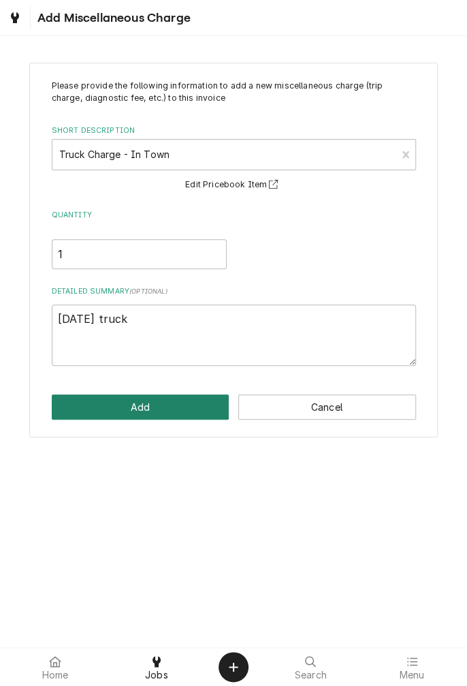
click at [153, 410] on button "Add" at bounding box center [141, 406] width 178 height 25
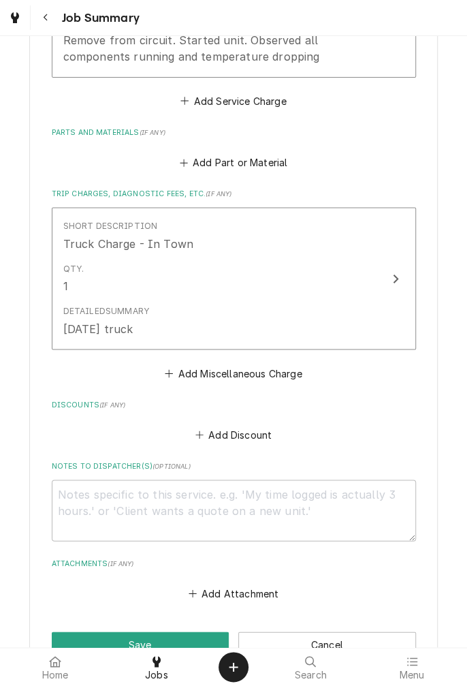
scroll to position [628, 0]
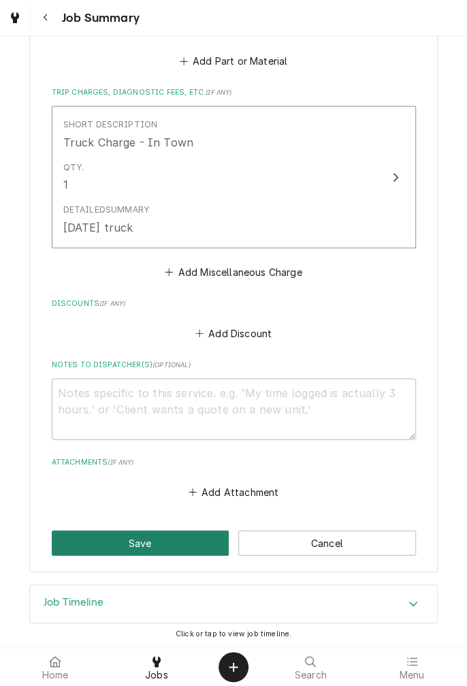
click at [167, 541] on button "Save" at bounding box center [141, 542] width 178 height 25
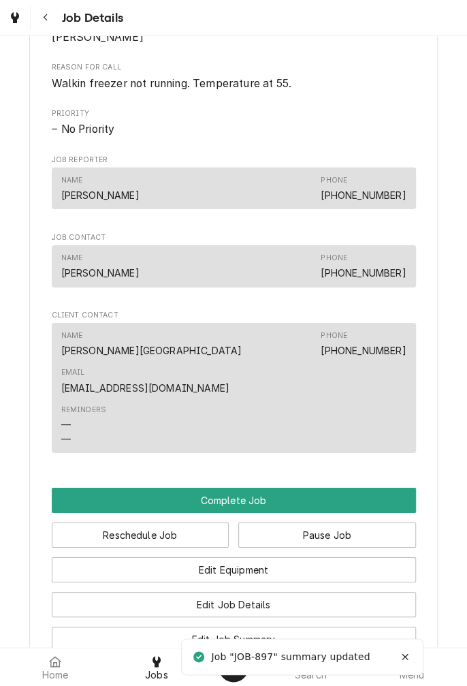
scroll to position [1295, 0]
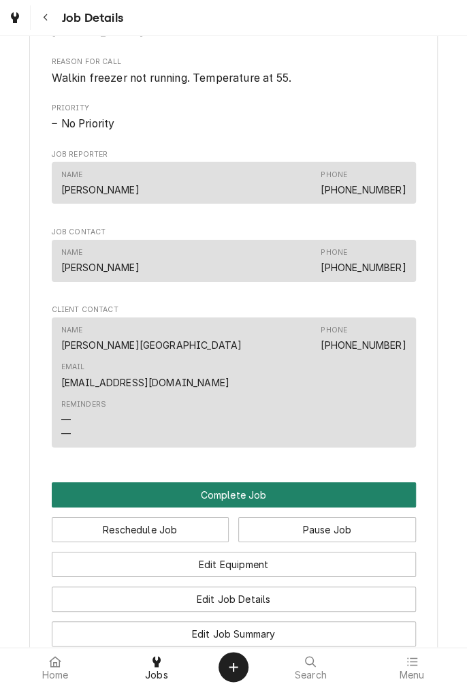
click at [243, 508] on button "Complete Job" at bounding box center [234, 494] width 364 height 25
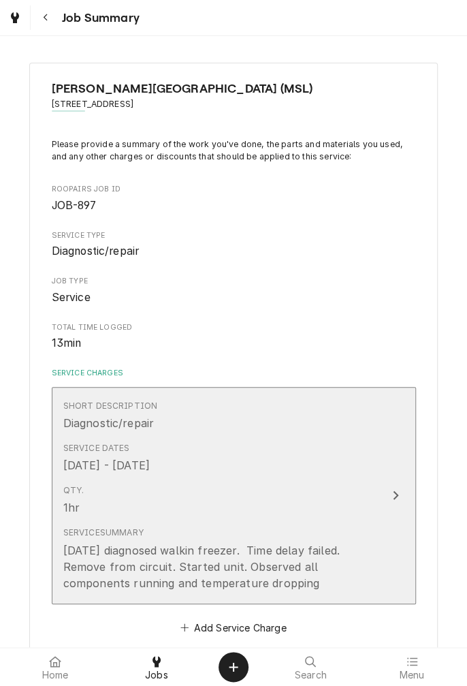
click at [294, 476] on div "Service Dates Sep 4, 2025 - Sep 5, 2025" at bounding box center [219, 458] width 313 height 42
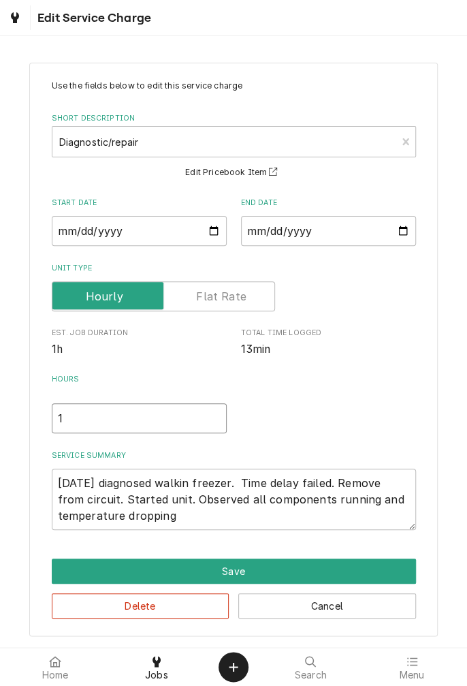
click at [91, 417] on input "1" at bounding box center [139, 418] width 175 height 30
type textarea "x"
type input "1.5"
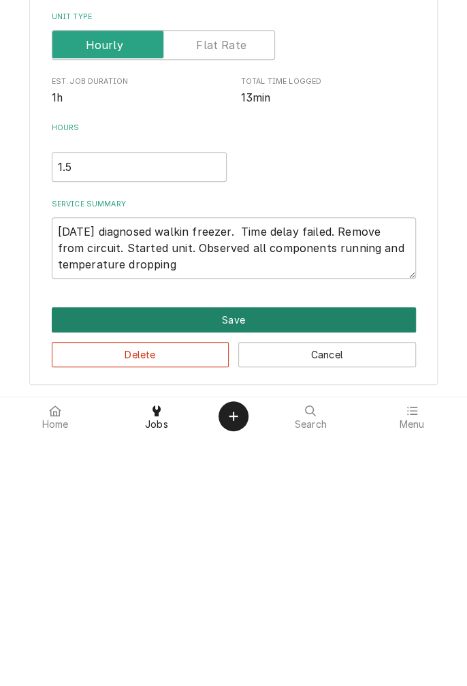
click at [235, 574] on button "Save" at bounding box center [234, 570] width 364 height 25
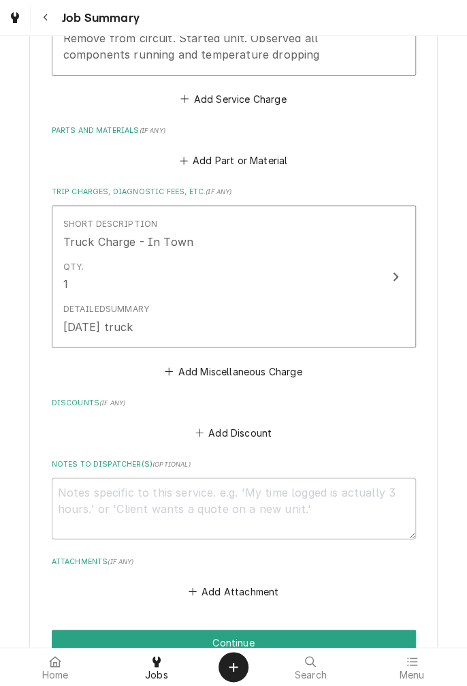
scroll to position [628, 0]
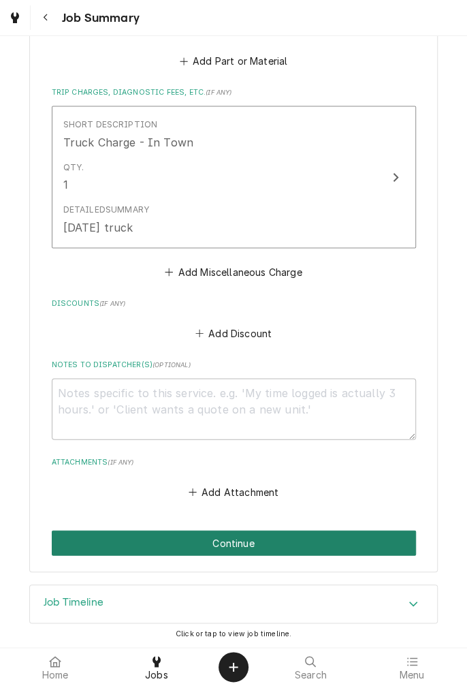
click at [251, 548] on button "Continue" at bounding box center [234, 542] width 364 height 25
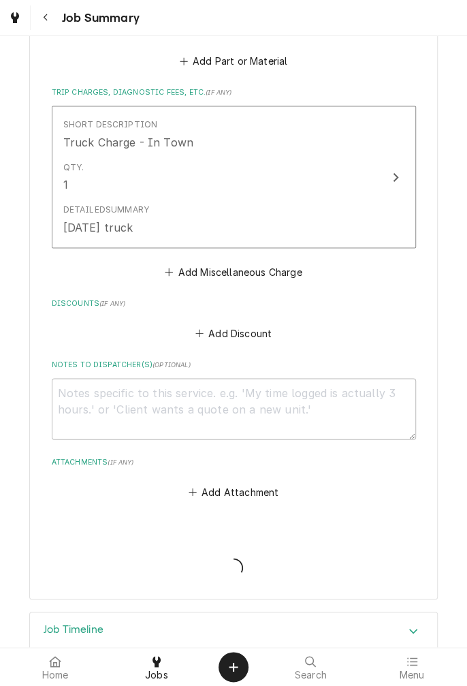
type textarea "x"
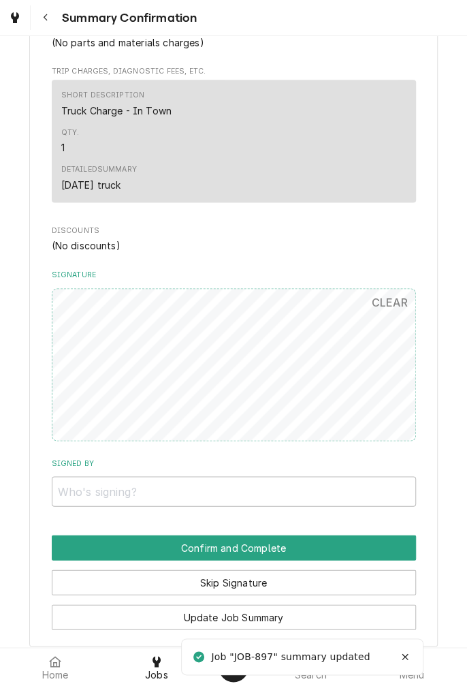
scroll to position [631, 0]
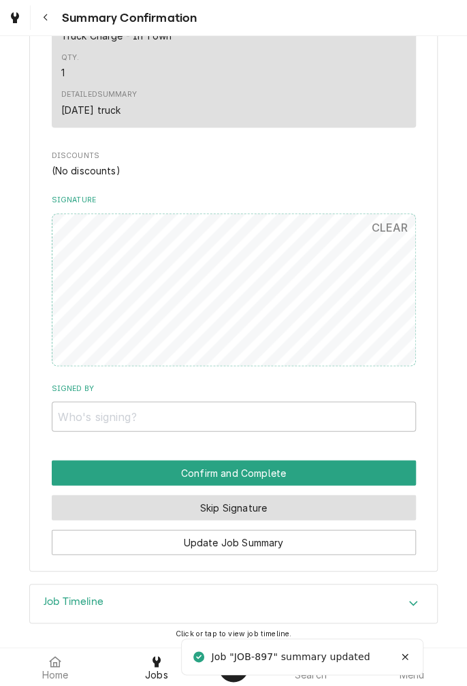
click at [252, 514] on button "Skip Signature" at bounding box center [234, 507] width 364 height 25
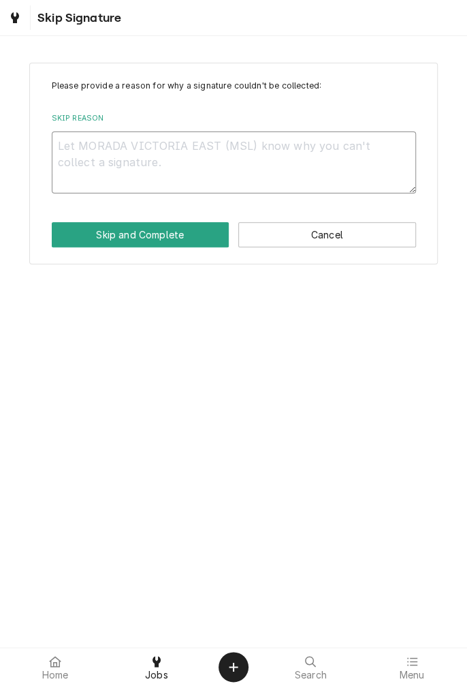
click at [151, 150] on textarea "Skip Reason" at bounding box center [234, 161] width 364 height 61
type textarea "x"
type textarea "C"
type textarea "x"
type textarea "Cl"
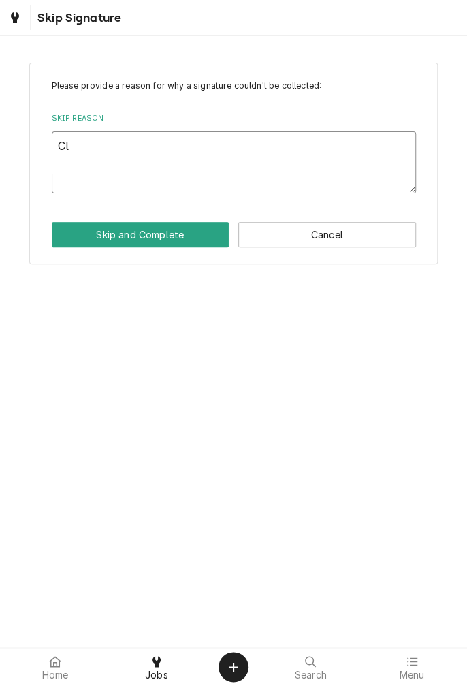
type textarea "x"
type textarea "Clo"
type textarea "x"
type textarea "Clos"
type textarea "x"
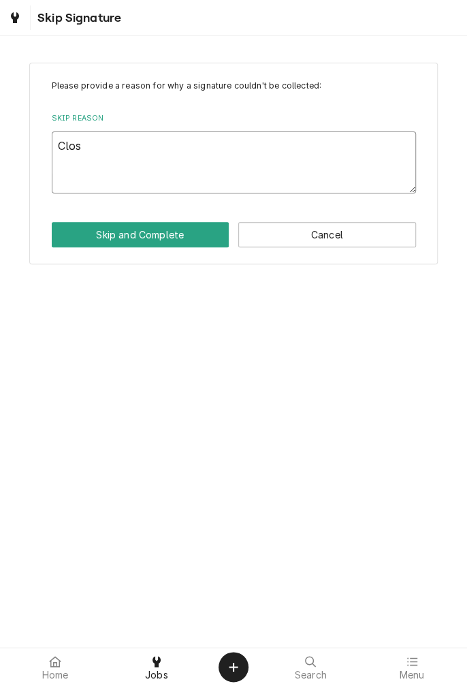
type textarea "Close"
type textarea "x"
type textarea "Closed"
type textarea "x"
type textarea "Closed"
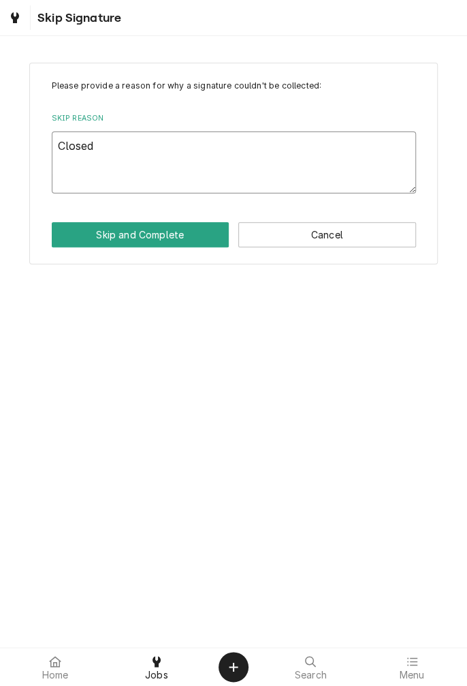
type textarea "x"
type textarea "Closed o"
type textarea "x"
type textarea "Closed of"
type textarea "x"
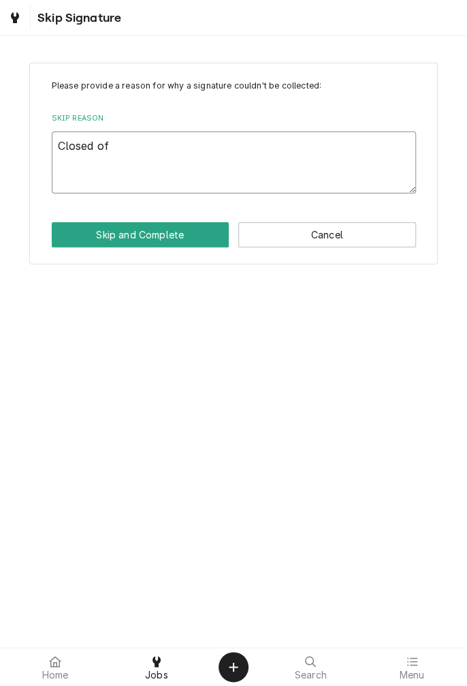
type textarea "Closed off"
type textarea "x"
type textarea "Closed off"
type textarea "x"
type textarea "Closed off s"
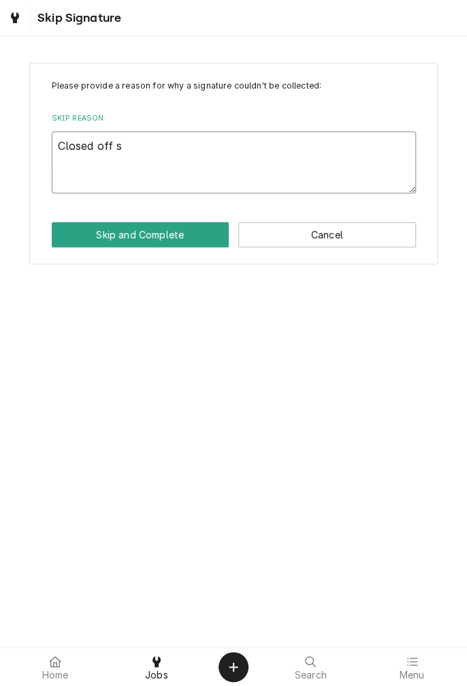
type textarea "x"
type textarea "Closed off si"
type textarea "x"
type textarea "Closed off sit"
type textarea "x"
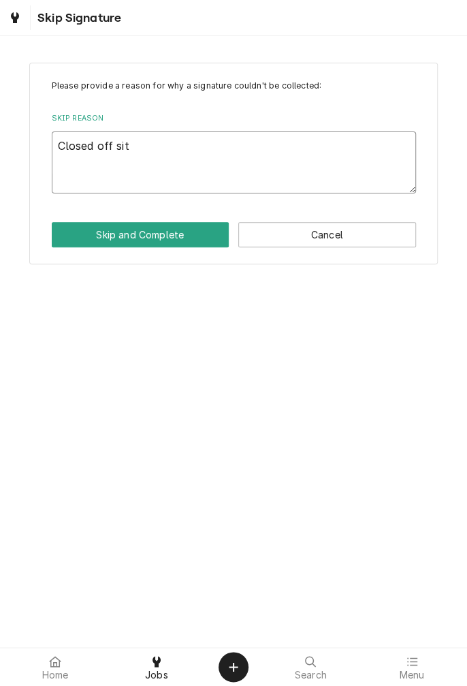
type textarea "Closed off site"
type textarea "x"
type textarea "Closed off site"
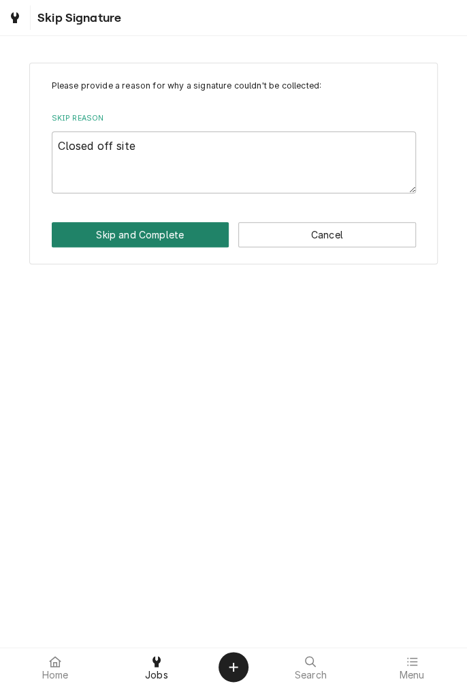
click at [132, 244] on button "Skip and Complete" at bounding box center [141, 234] width 178 height 25
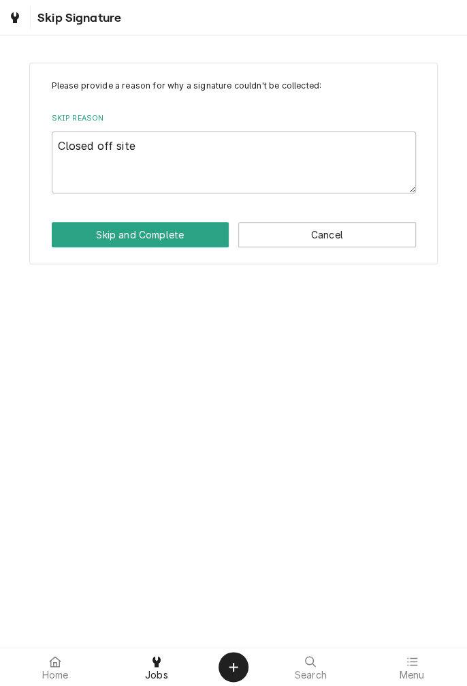
type textarea "x"
